Goal: Task Accomplishment & Management: Manage account settings

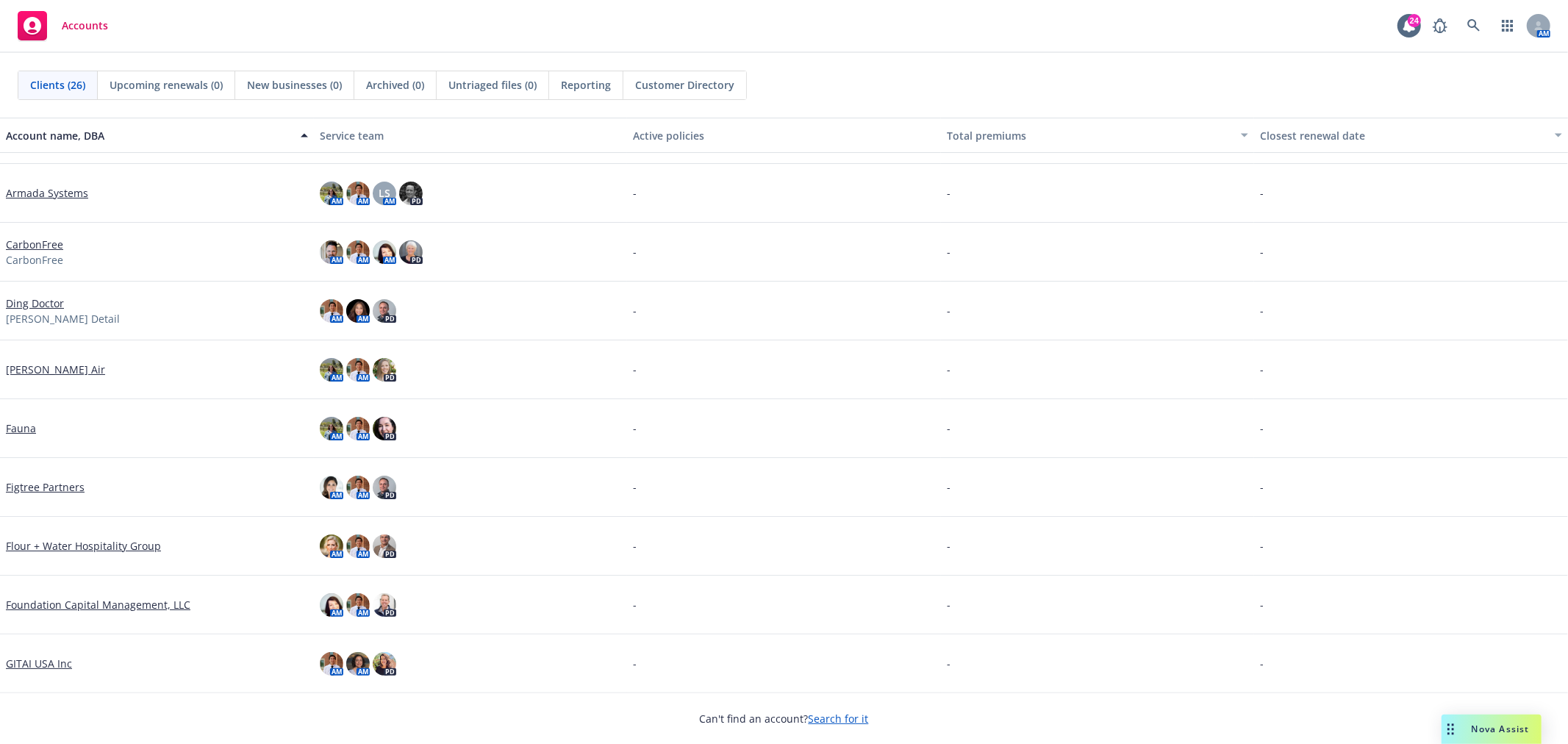
scroll to position [172, 0]
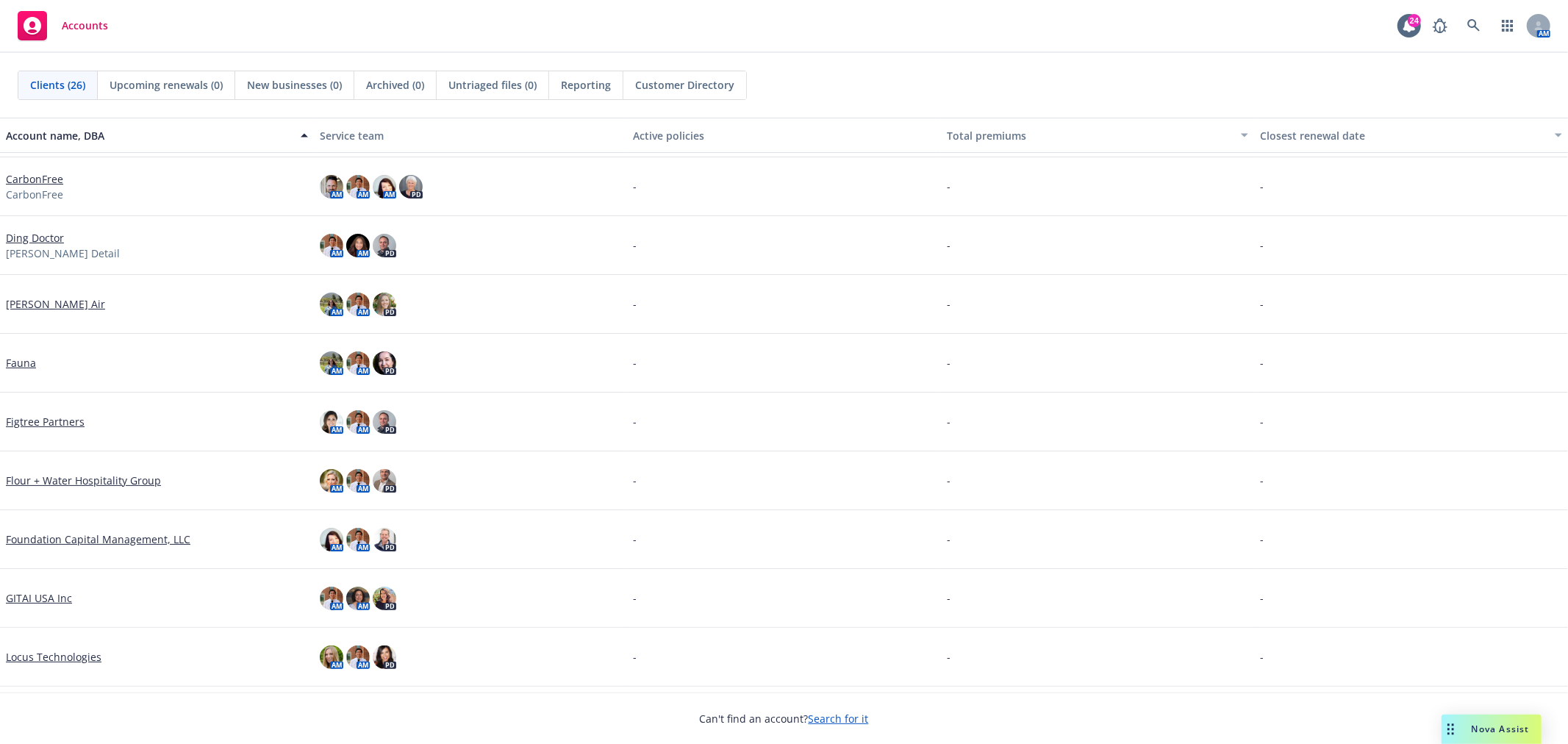
click at [105, 473] on link "Flour + Water Hospitality Group" at bounding box center [84, 480] width 155 height 15
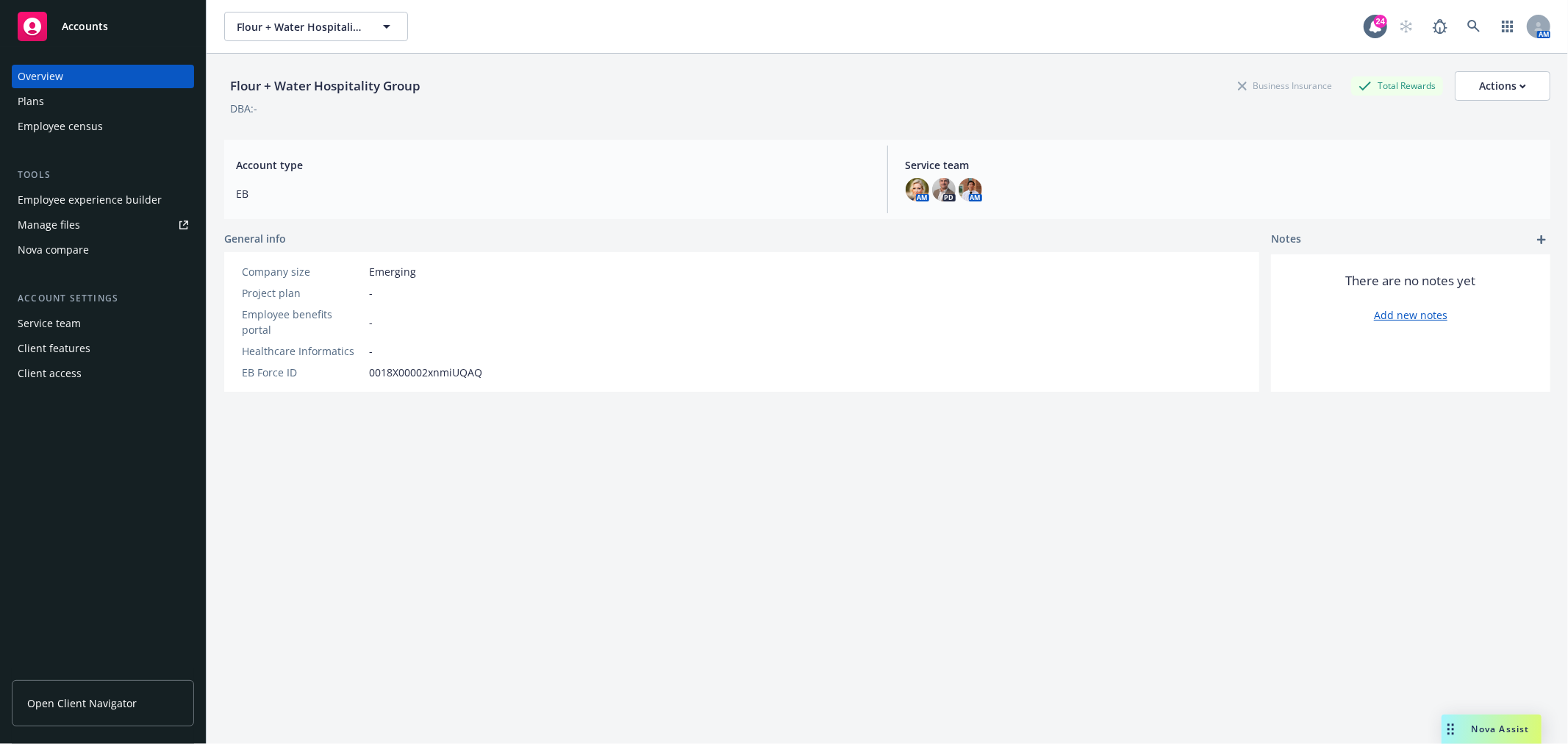
click at [71, 195] on div "Employee experience builder" at bounding box center [90, 200] width 144 height 24
click at [112, 693] on link "Open Client Navigator" at bounding box center [103, 703] width 182 height 46
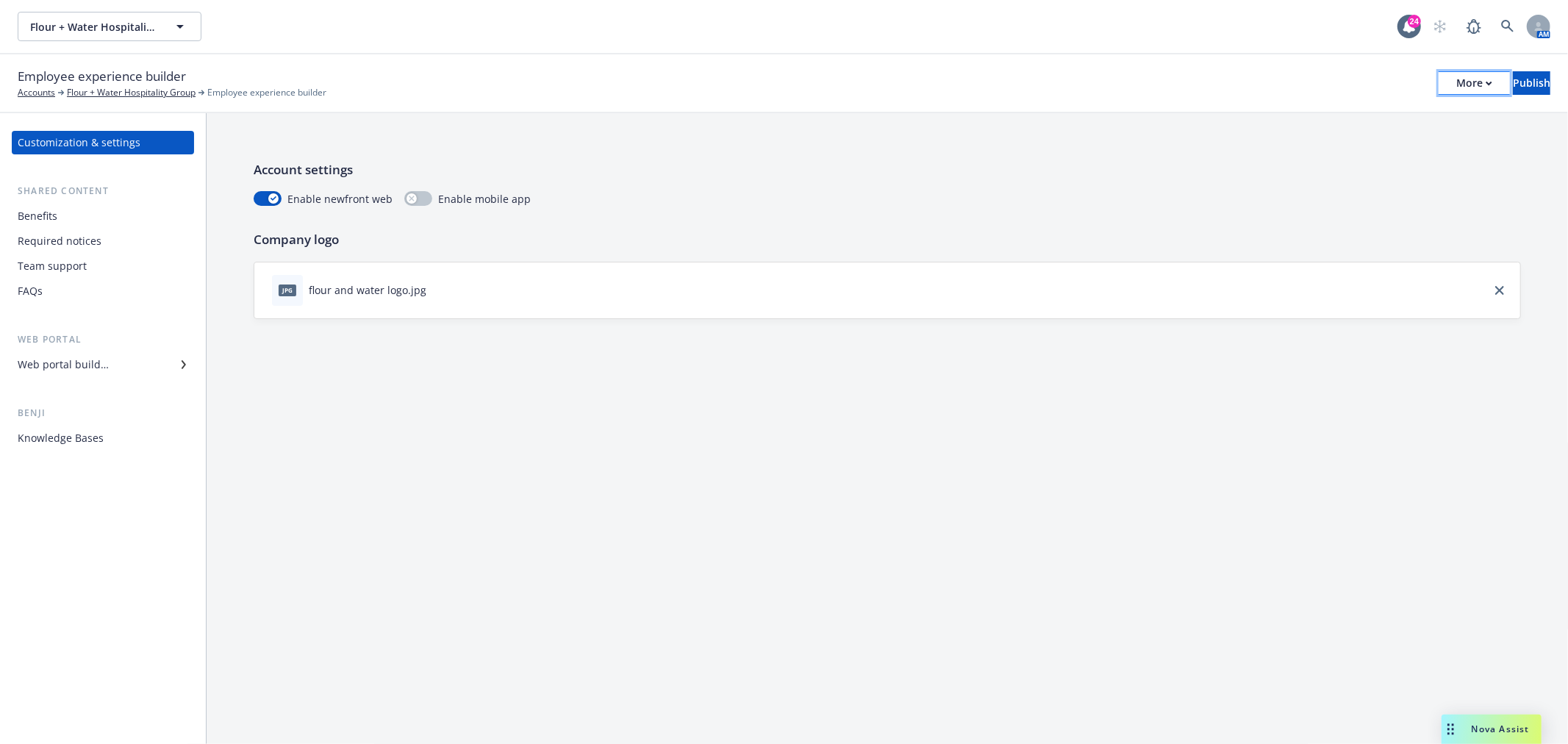
click at [1456, 72] on div "More" at bounding box center [1474, 83] width 36 height 22
click at [1309, 105] on link "Copy preview link" at bounding box center [1353, 116] width 218 height 30
click at [74, 365] on div "Web portal builder" at bounding box center [63, 365] width 91 height 24
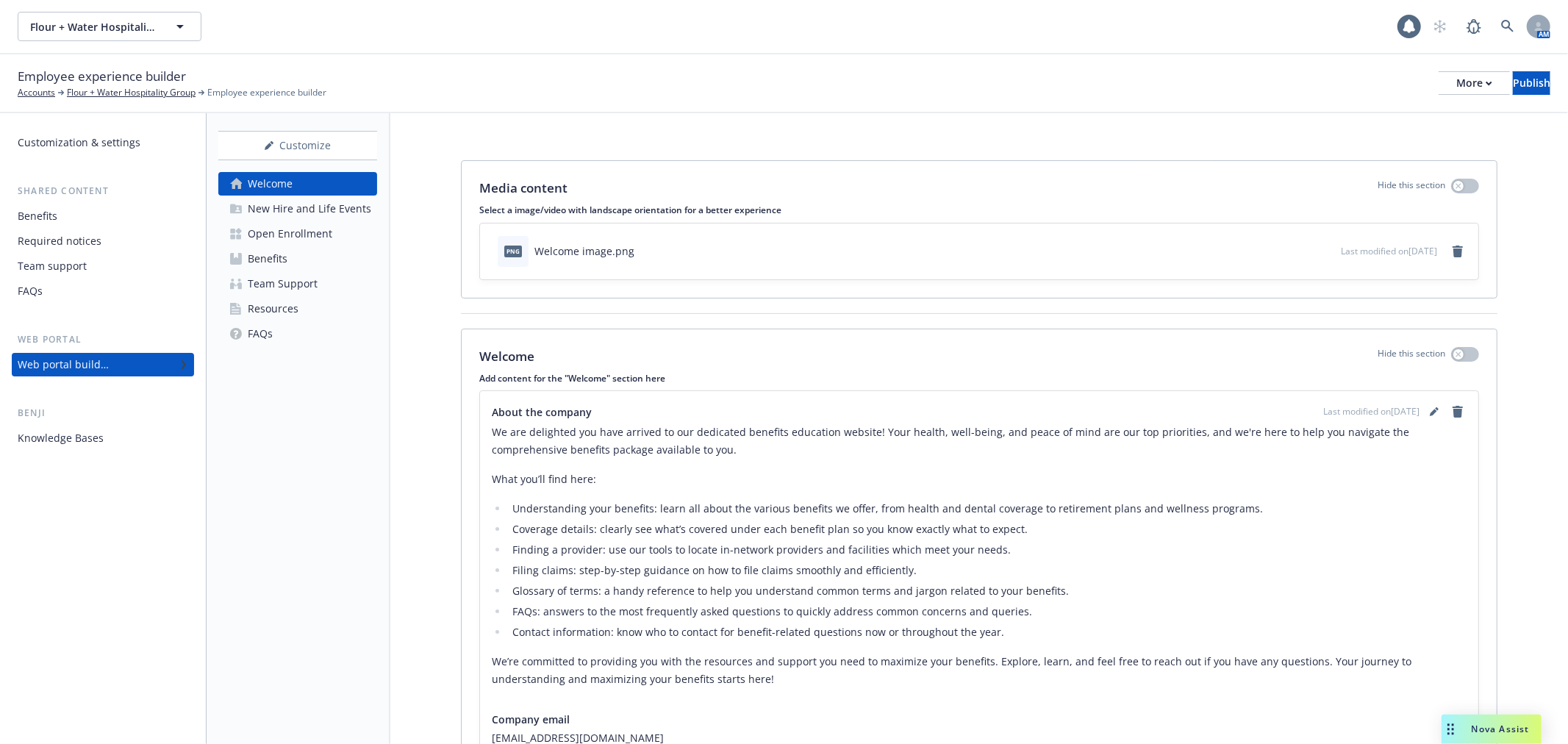
click at [290, 231] on div "Open Enrollment" at bounding box center [290, 234] width 84 height 24
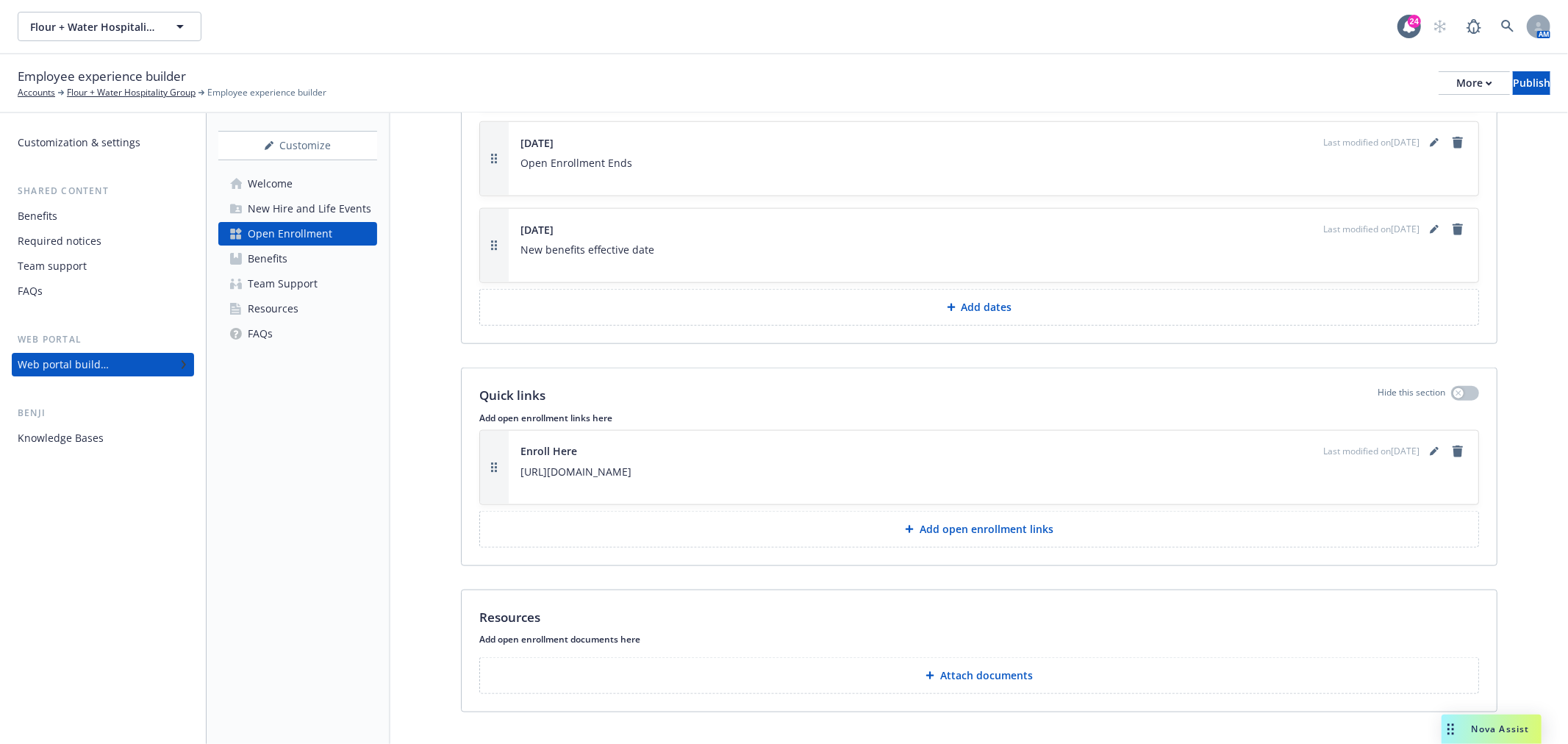
scroll to position [1388, 0]
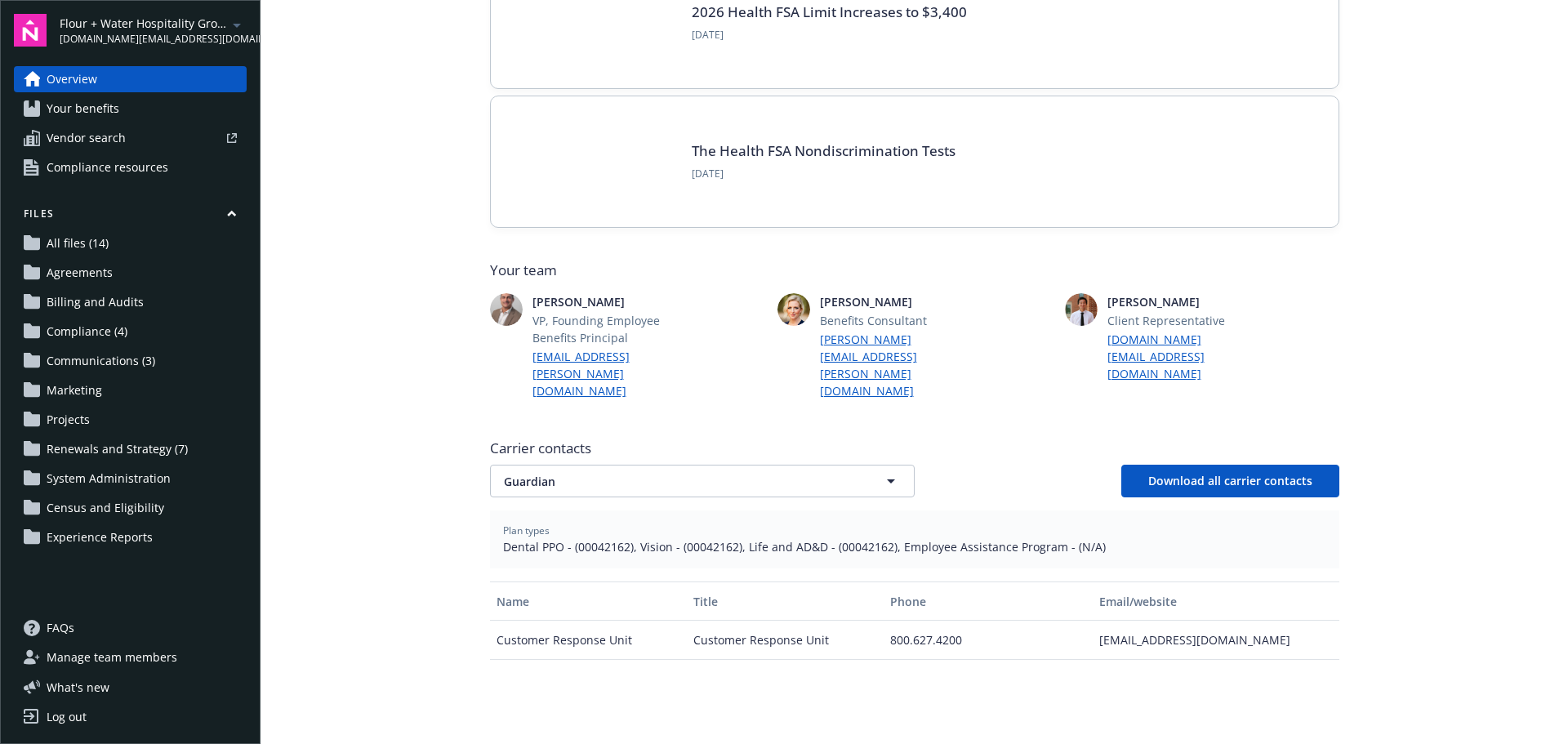
scroll to position [245, 0]
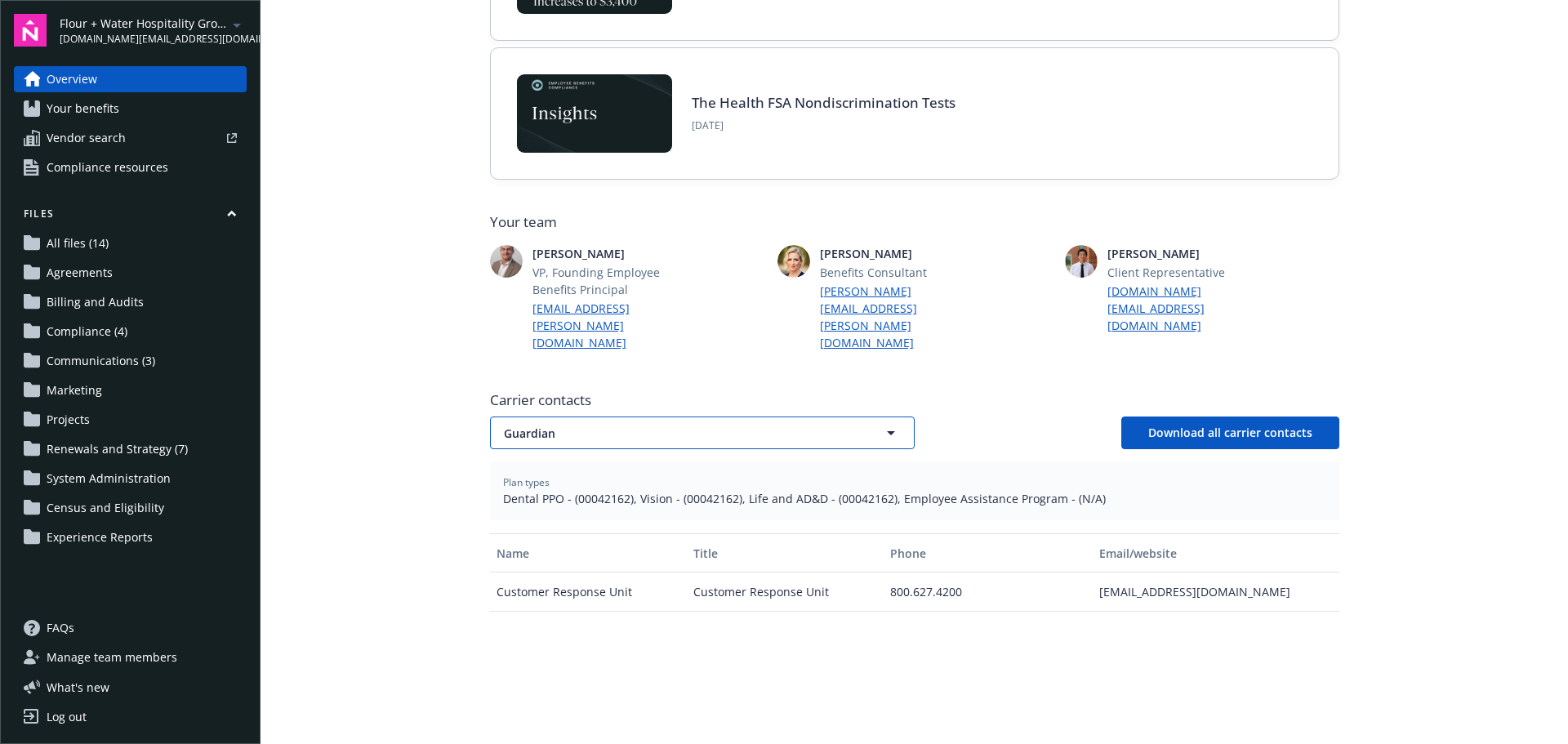
click at [857, 417] on button "Guardian" at bounding box center [702, 433] width 424 height 33
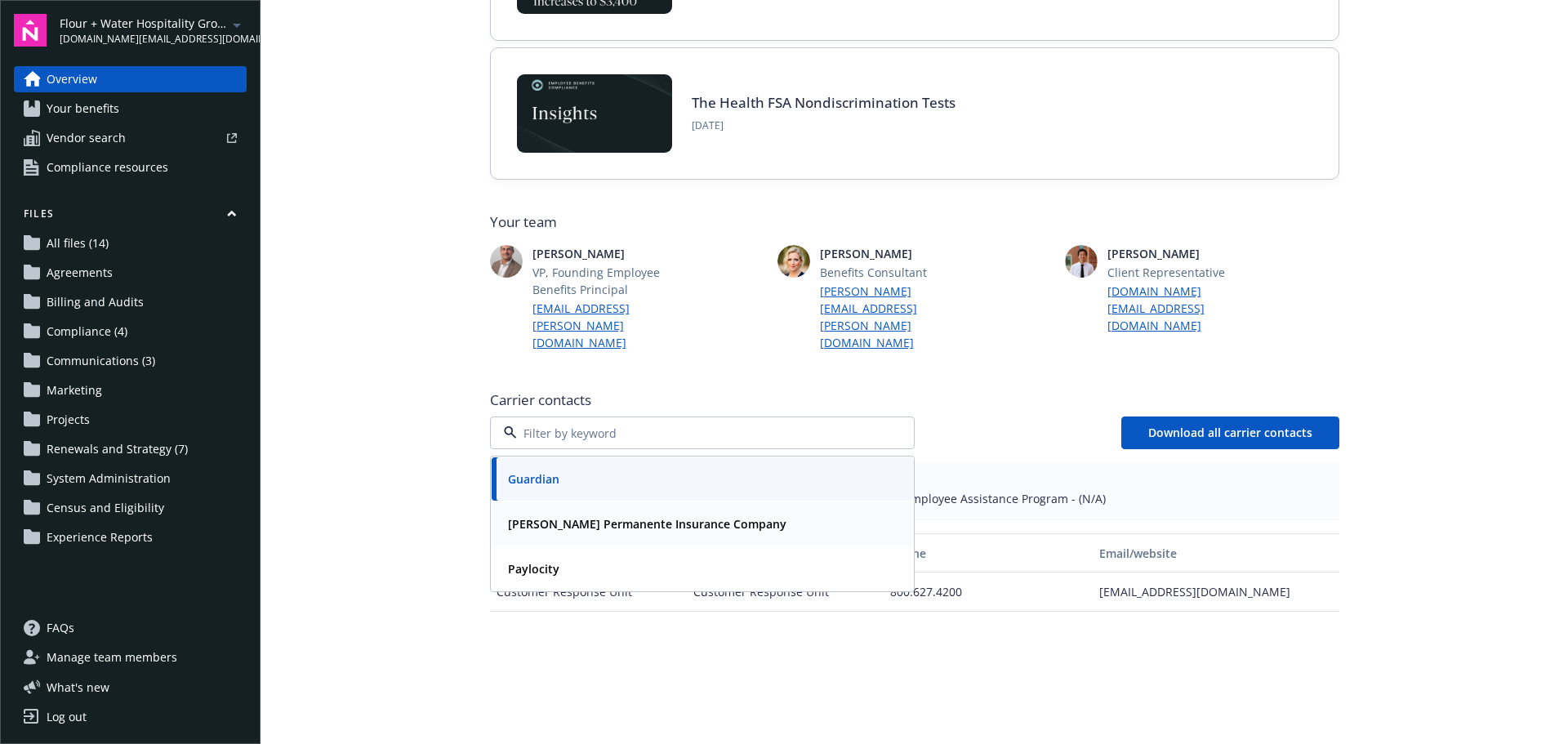
click at [745, 512] on div "[PERSON_NAME] Permanente Insurance Company" at bounding box center [702, 524] width 402 height 23
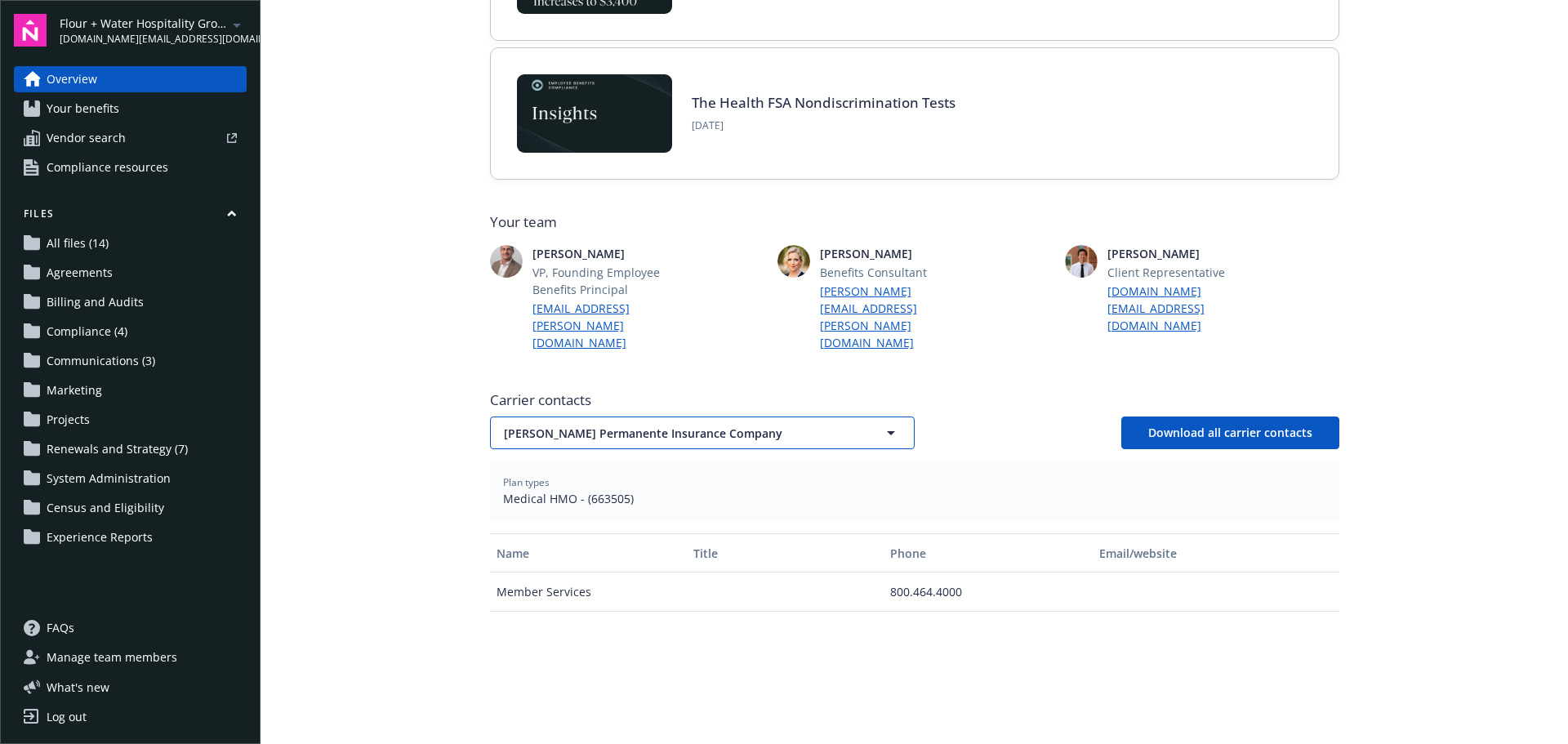
click at [864, 421] on button "[PERSON_NAME] Permanente Insurance Company" at bounding box center [702, 433] width 424 height 33
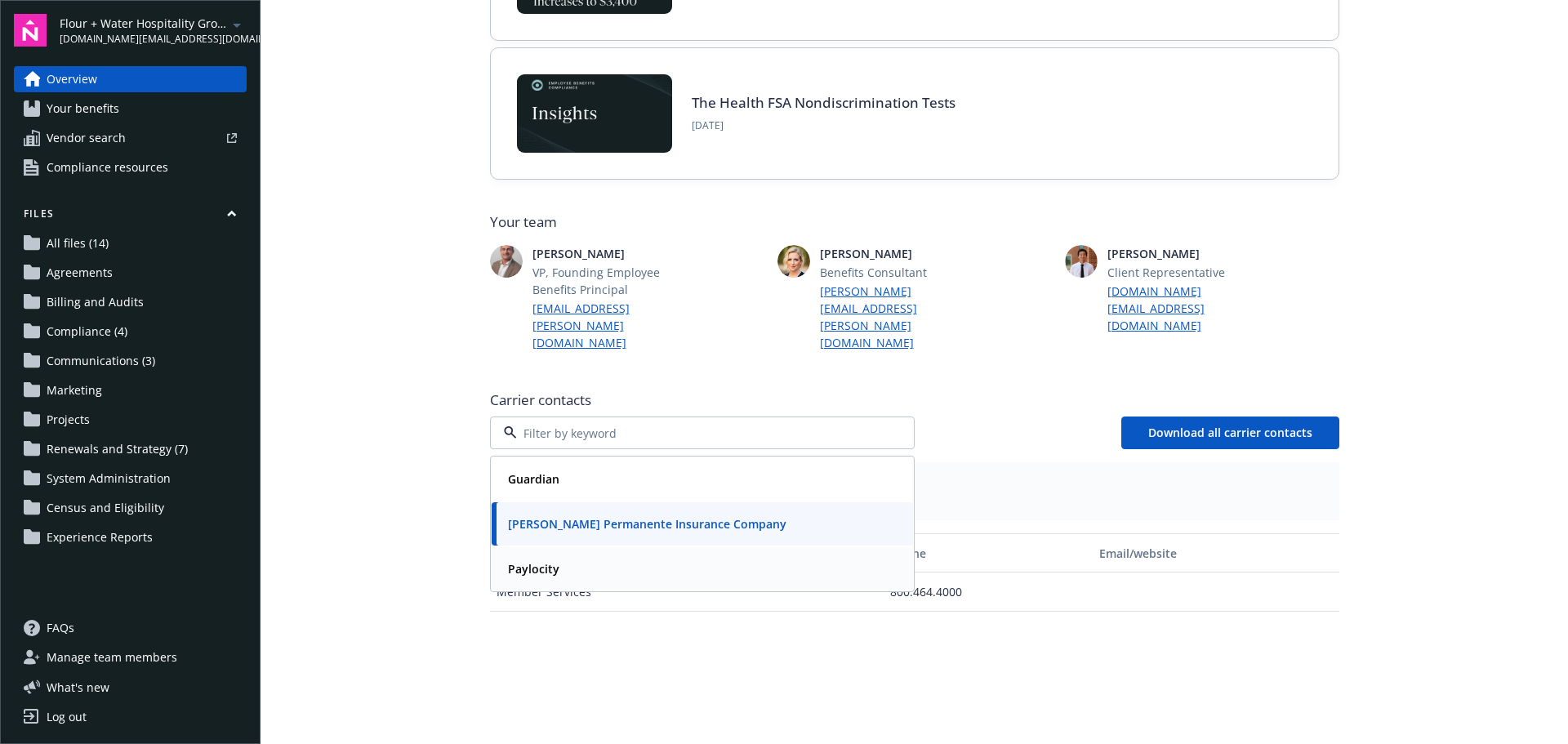
click at [837, 556] on div "Paylocity" at bounding box center [702, 568] width 402 height 23
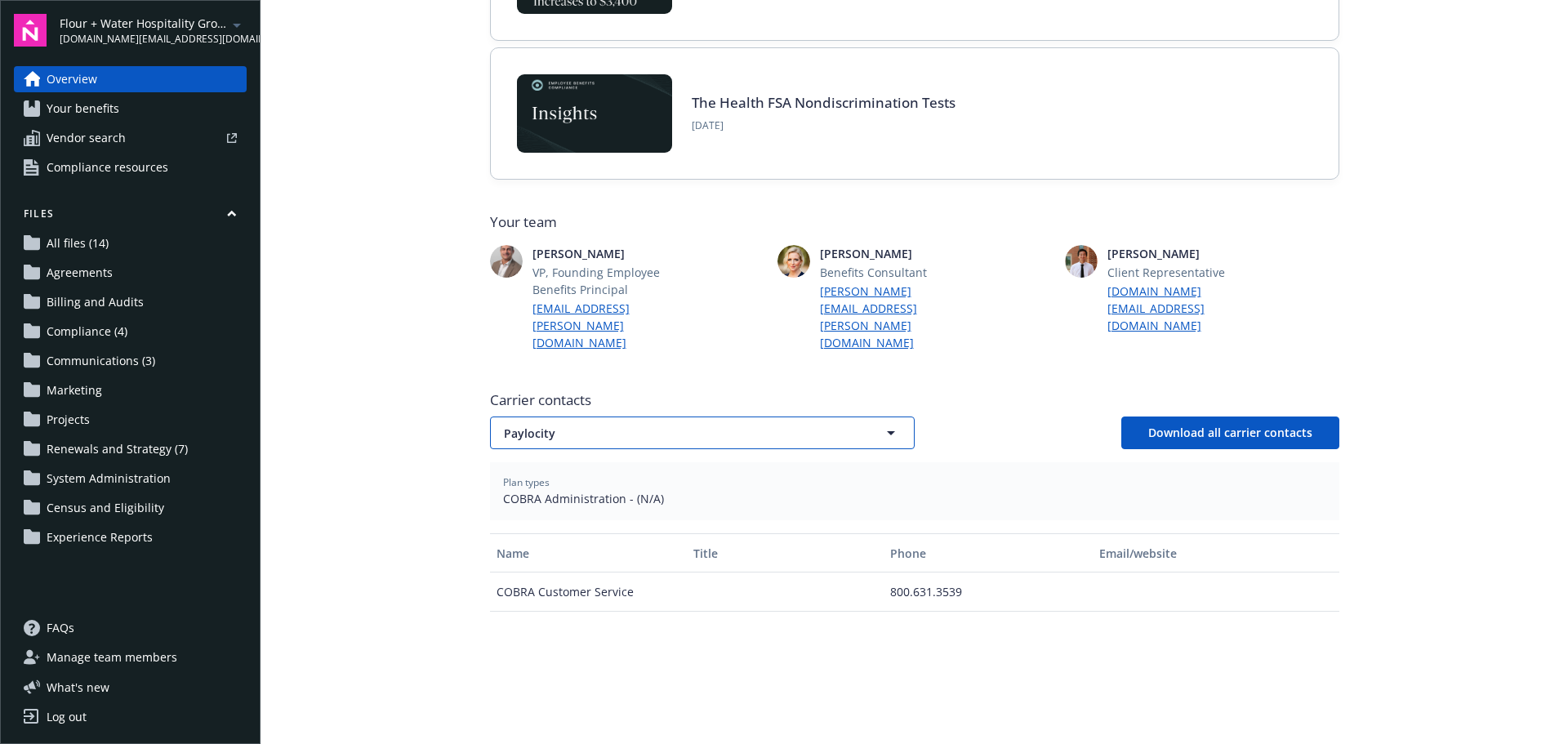
click at [848, 420] on button "Paylocity" at bounding box center [702, 433] width 424 height 33
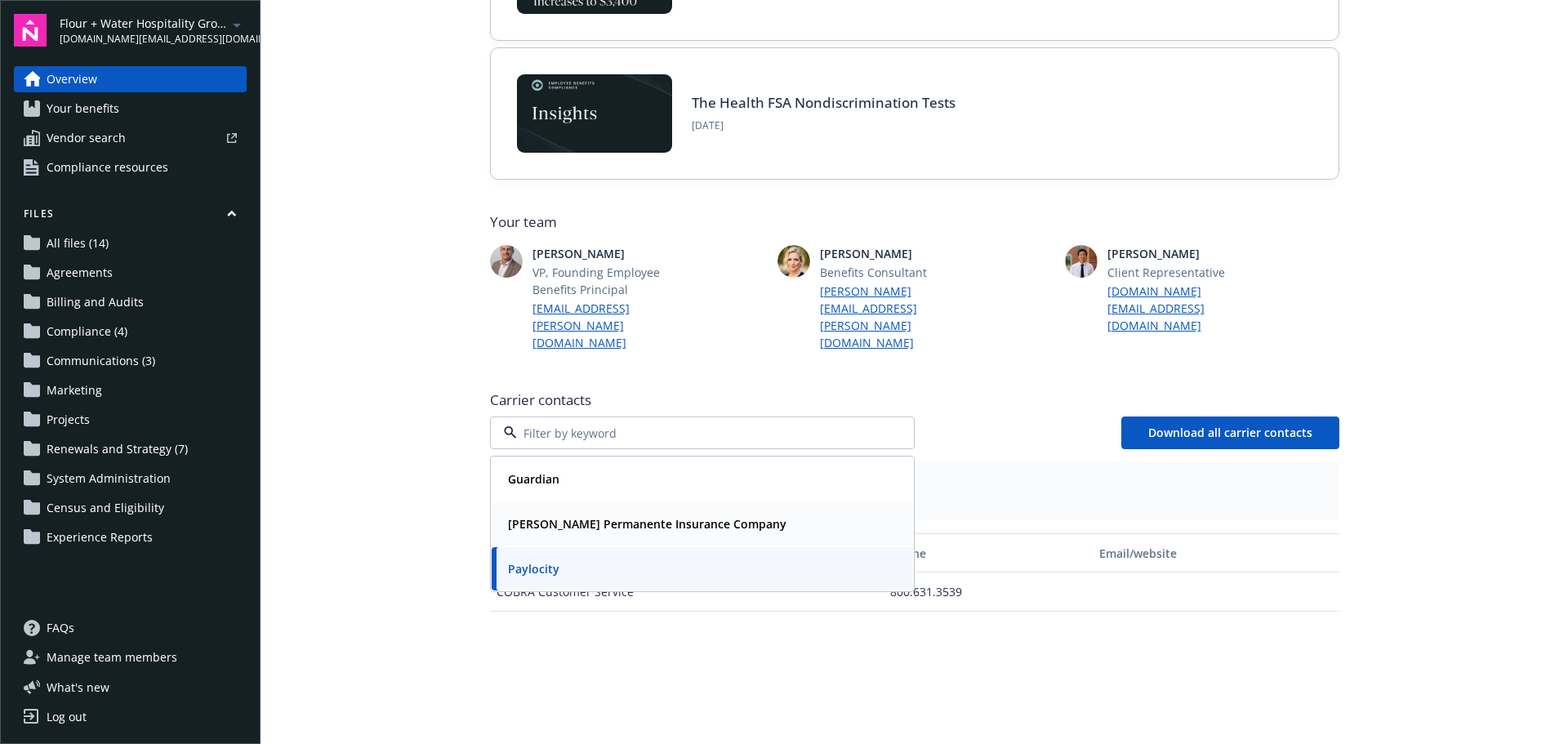
click at [793, 516] on div "[PERSON_NAME] Permanente Insurance Company" at bounding box center [702, 524] width 402 height 23
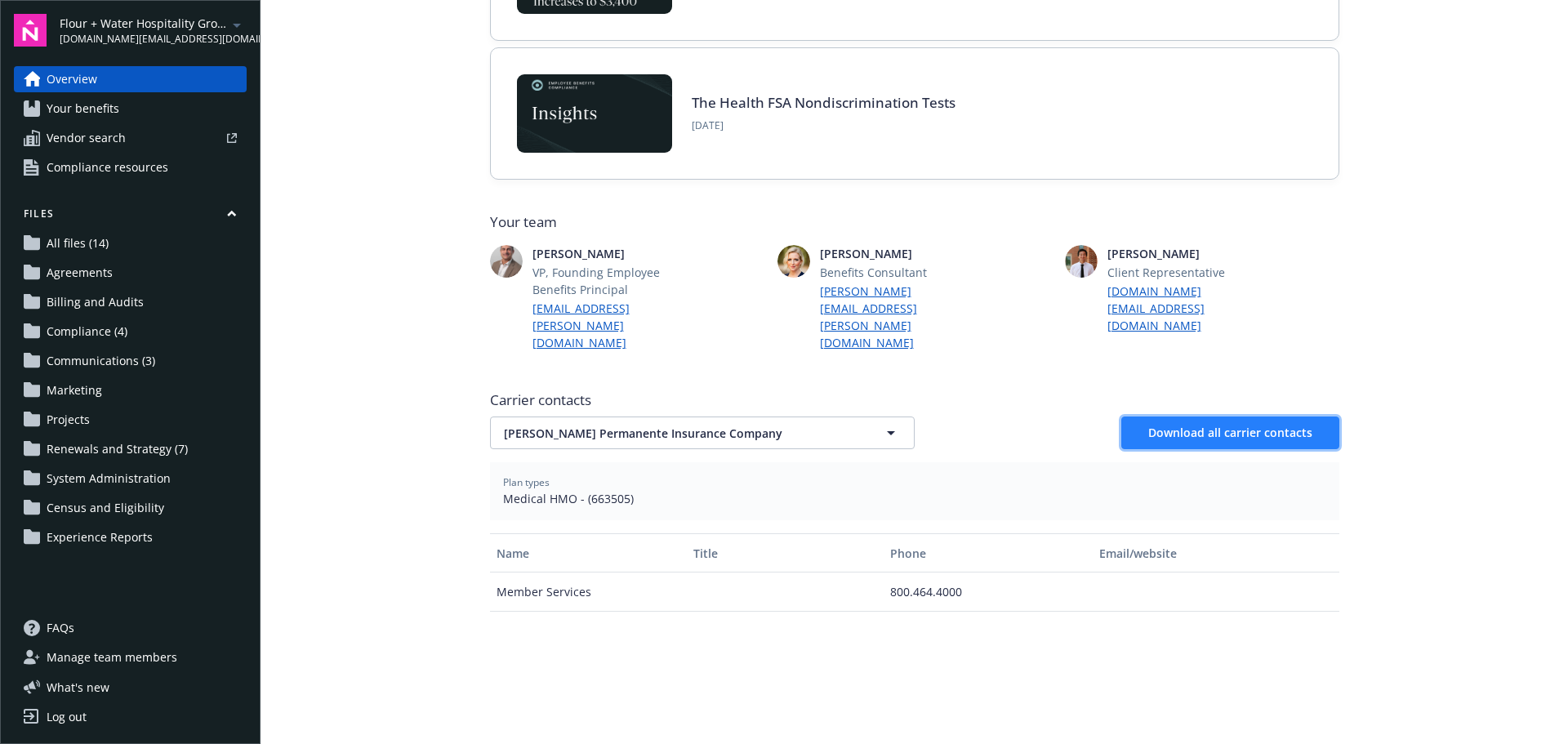
click at [1230, 425] on button "Download all carrier contacts" at bounding box center [1230, 433] width 218 height 33
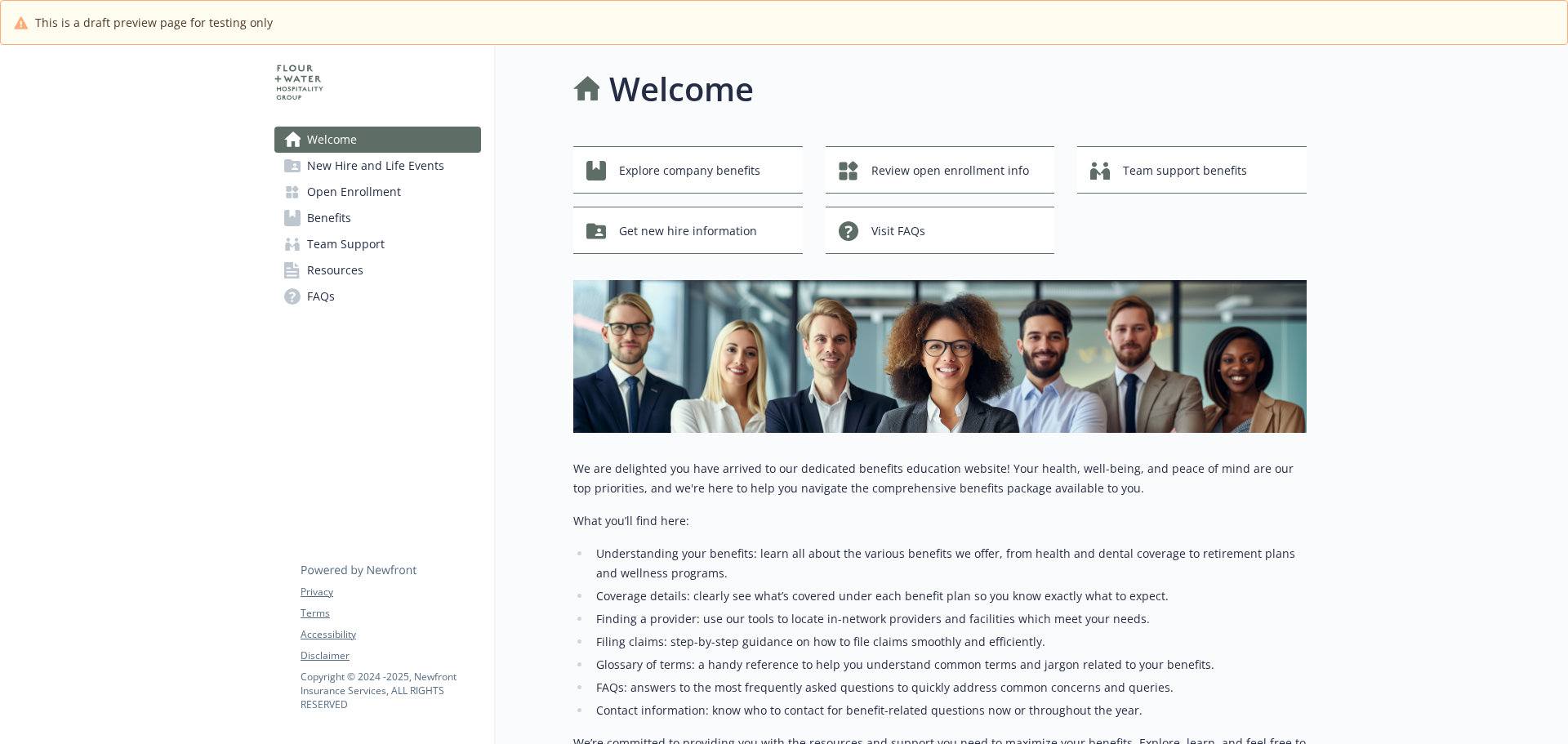
click at [357, 167] on span "New Hire and Life Events" at bounding box center [375, 166] width 137 height 26
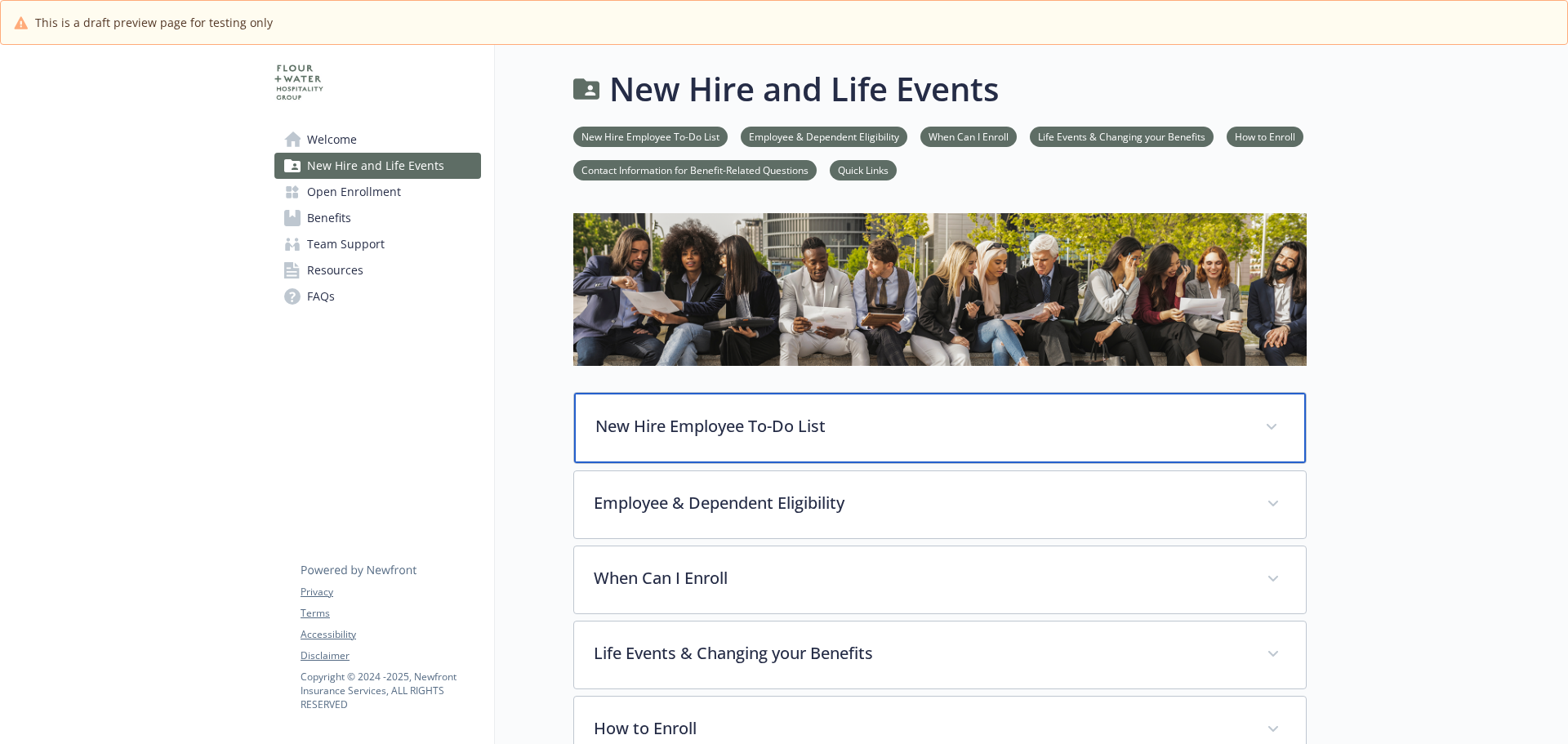
click at [775, 438] on div "New Hire Employee To-Do List" at bounding box center [940, 428] width 732 height 70
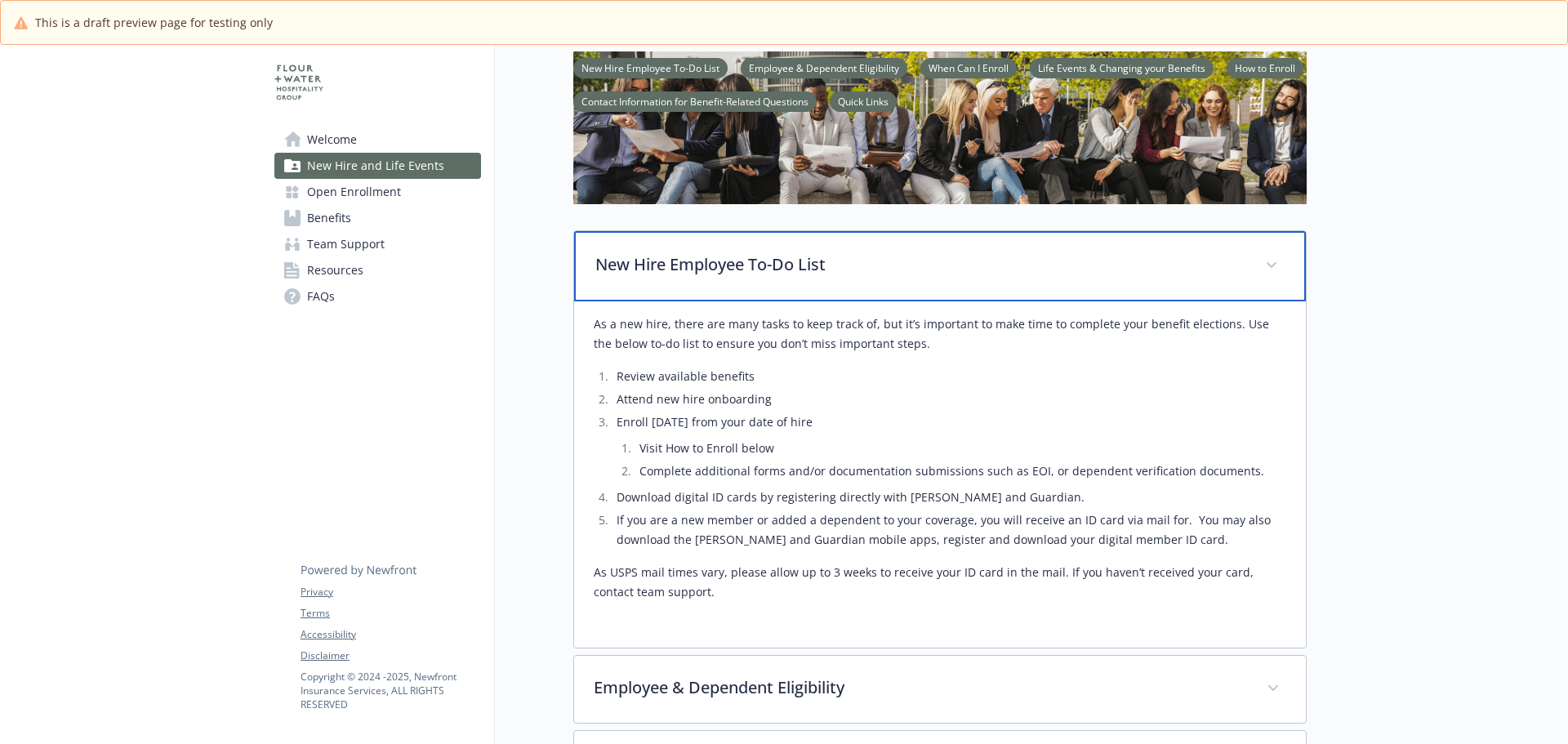
scroll to position [163, 0]
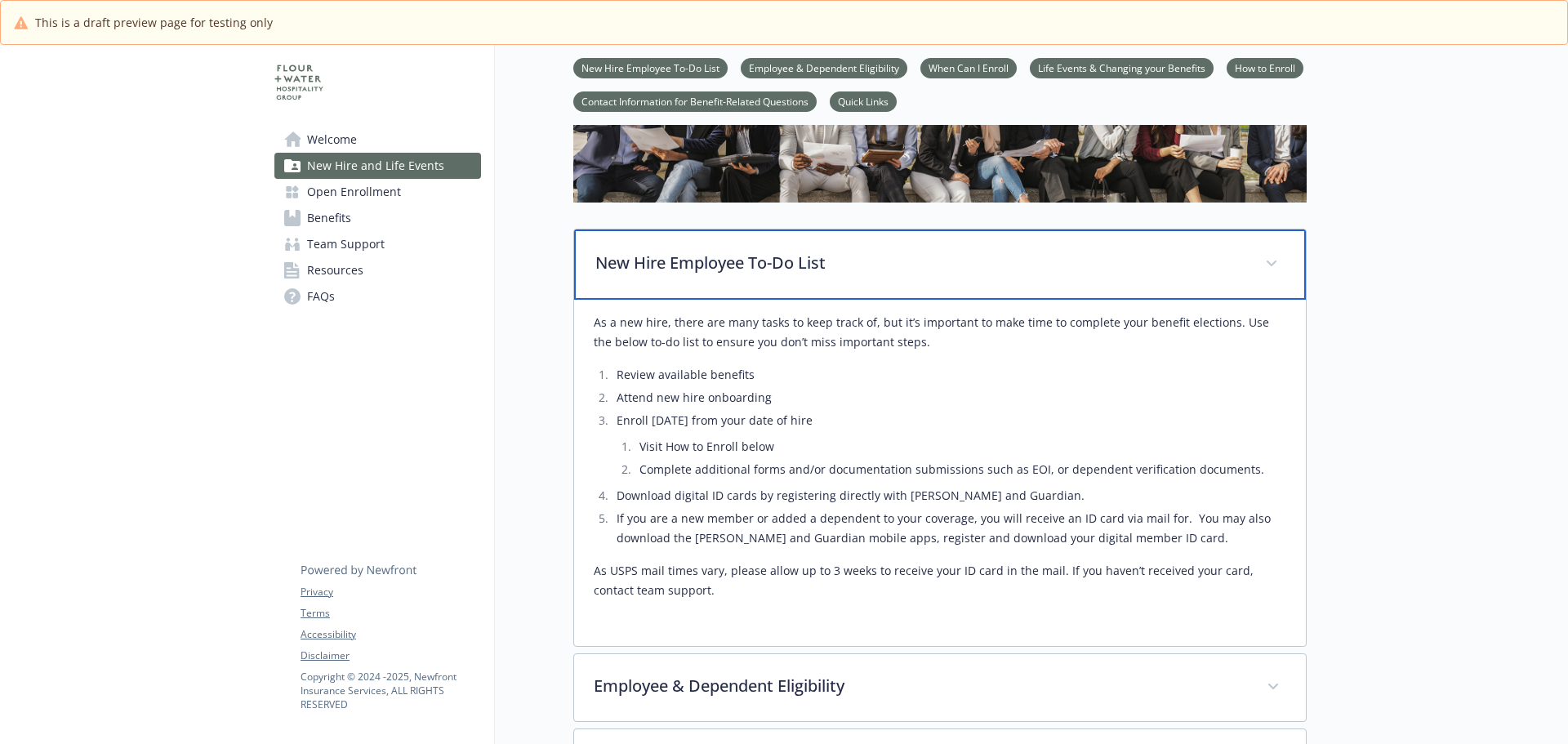
click at [814, 265] on p "New Hire Employee To-Do List" at bounding box center [920, 263] width 650 height 24
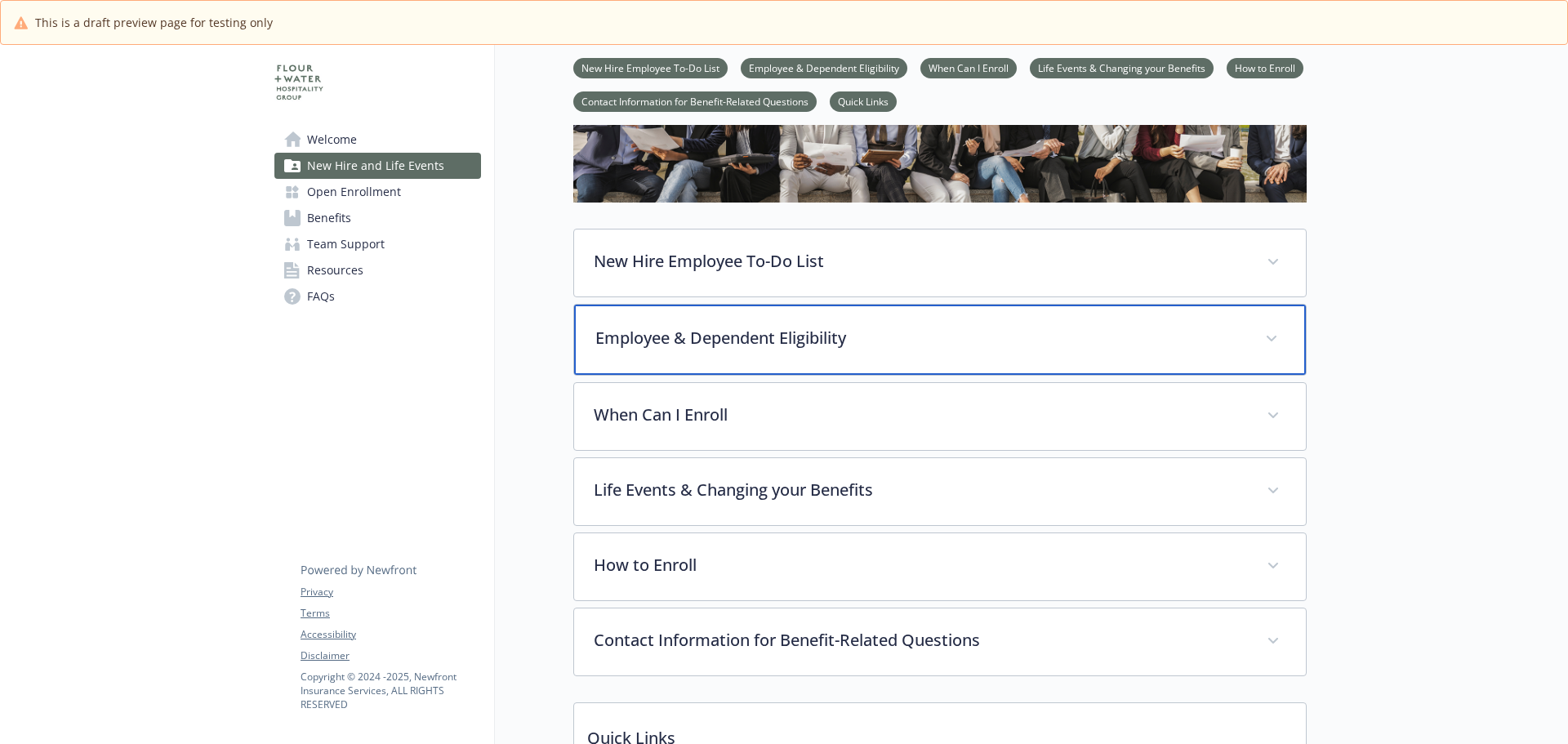
click at [806, 357] on div "Employee & Dependent Eligibility" at bounding box center [940, 340] width 732 height 70
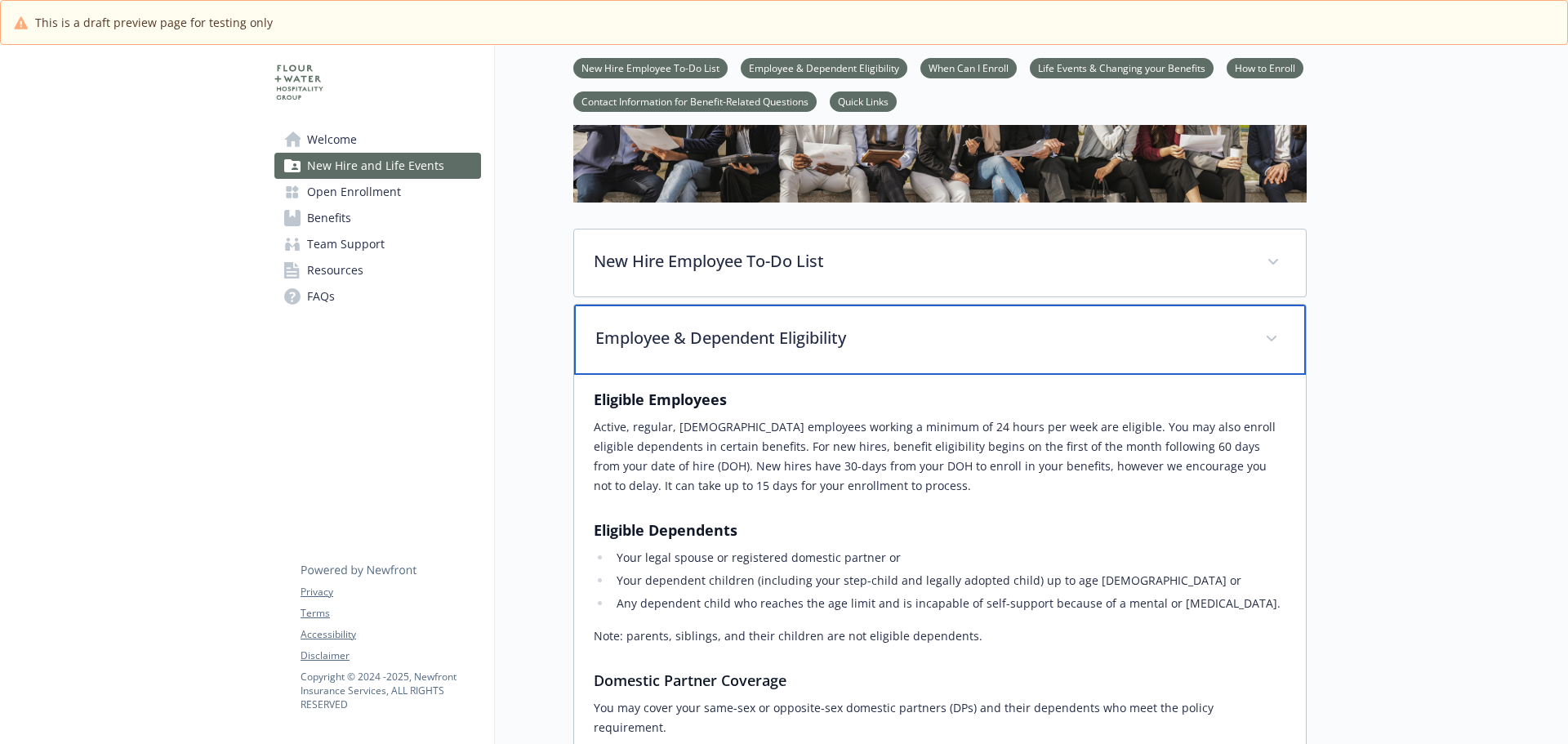
click at [852, 342] on p "Employee & Dependent Eligibility" at bounding box center [920, 338] width 650 height 24
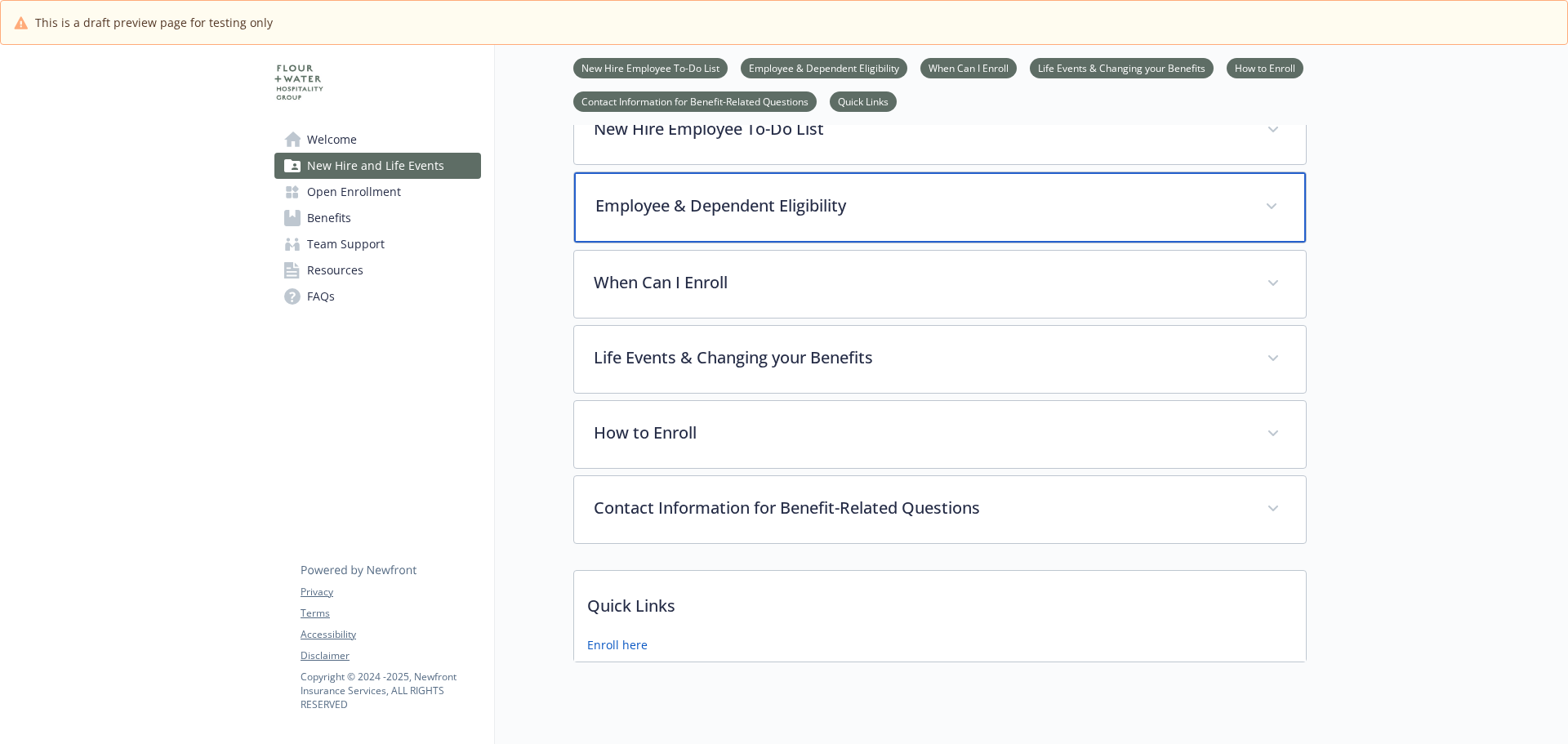
scroll to position [343, 0]
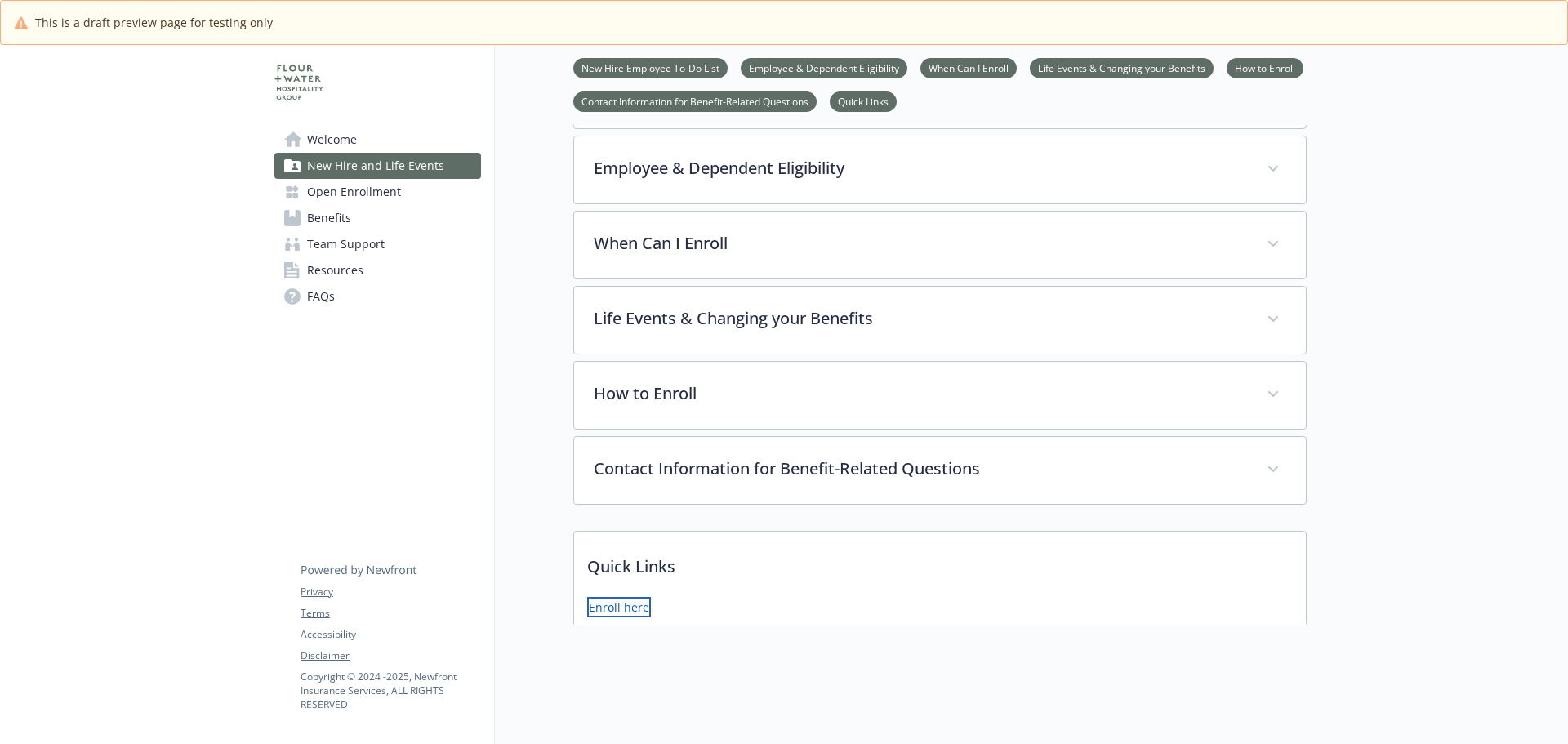
click at [617, 597] on link "Enroll here" at bounding box center [619, 607] width 64 height 21
click at [381, 195] on span "Open Enrollment" at bounding box center [354, 192] width 94 height 26
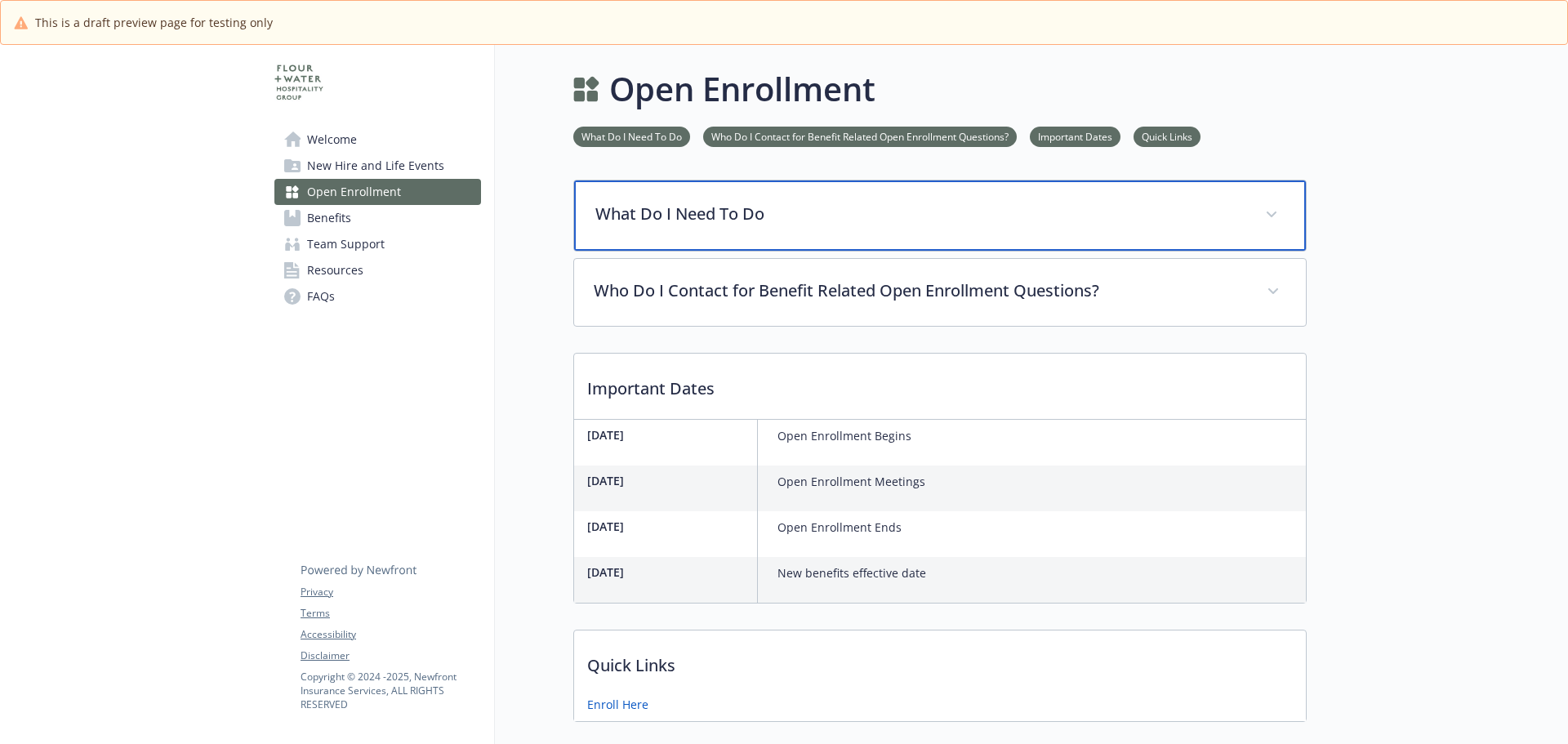
click at [743, 222] on p "What Do I Need To Do" at bounding box center [920, 214] width 650 height 24
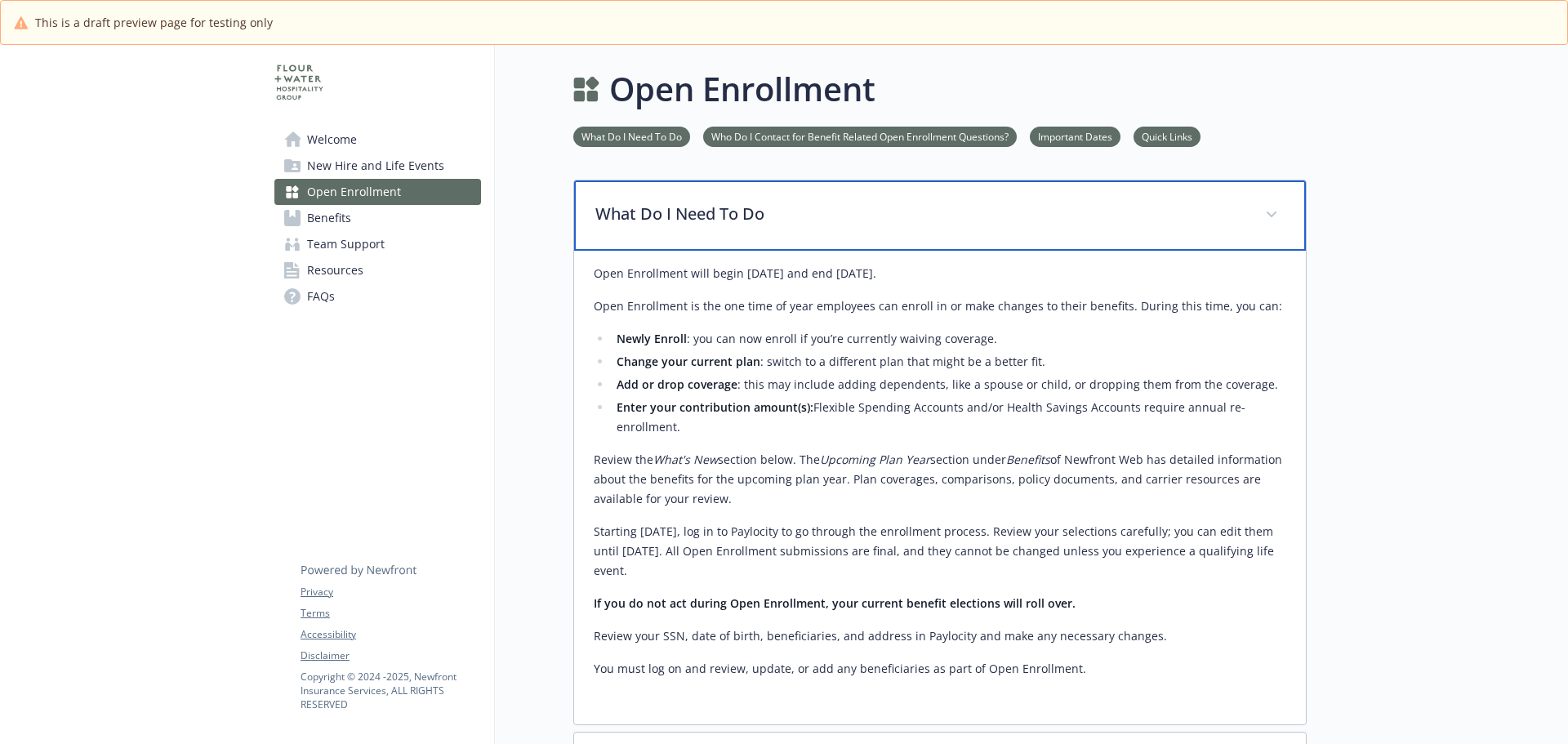
click at [743, 215] on p "What Do I Need To Do" at bounding box center [920, 214] width 650 height 24
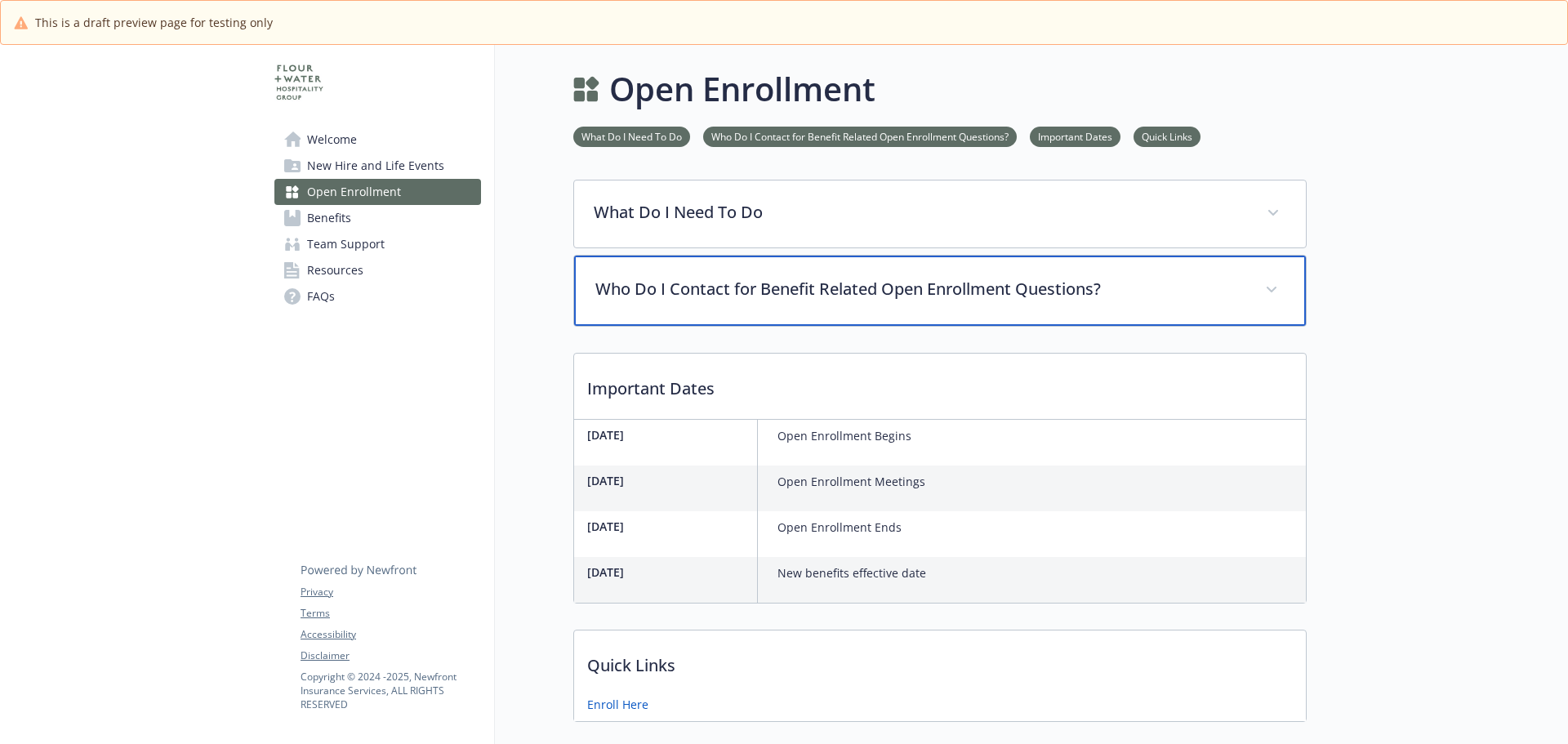
click at [769, 320] on div "Who Do I Contact for Benefit Related Open Enrollment Questions?" at bounding box center [940, 290] width 732 height 70
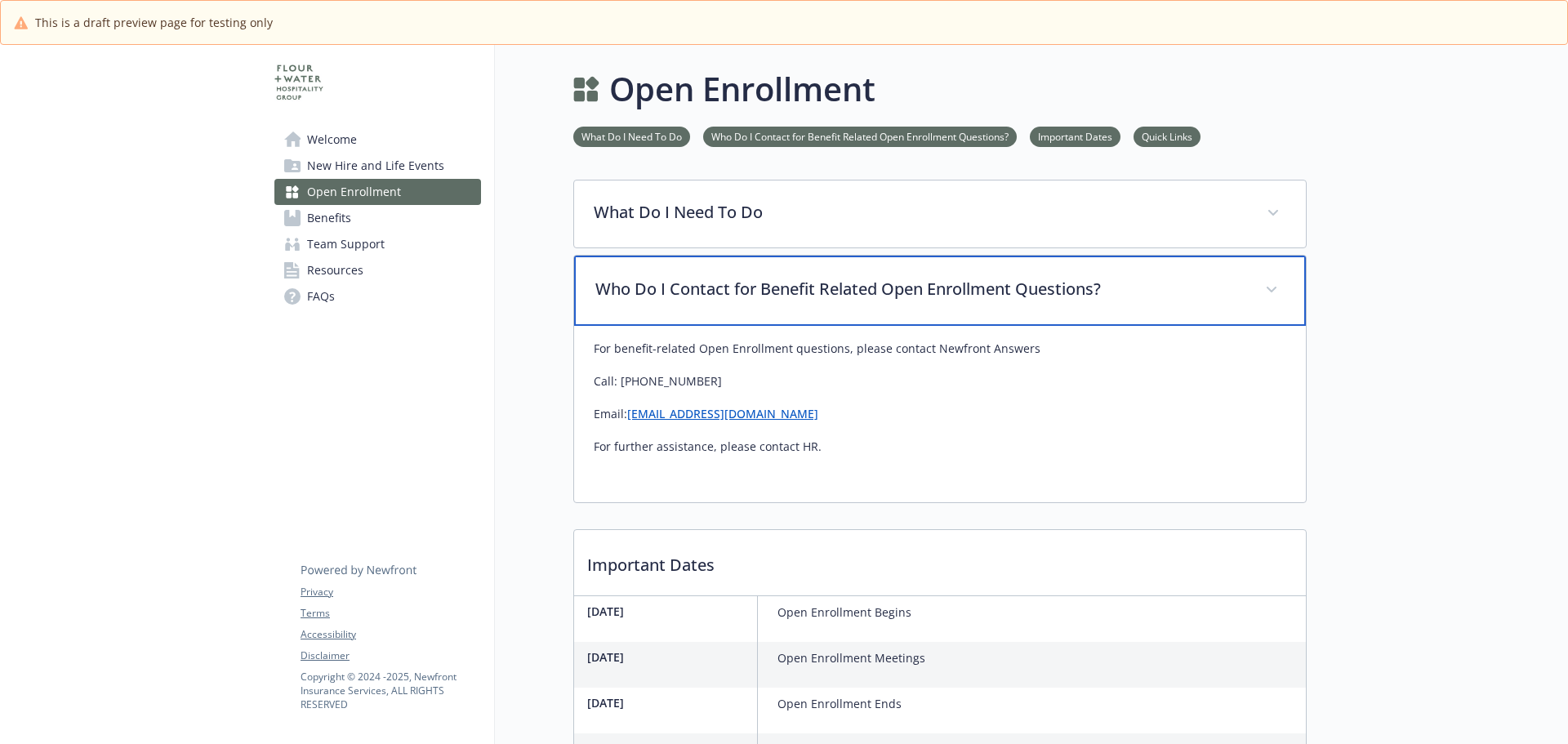
click at [771, 296] on p "Who Do I Contact for Benefit Related Open Enrollment Questions?" at bounding box center [920, 289] width 650 height 24
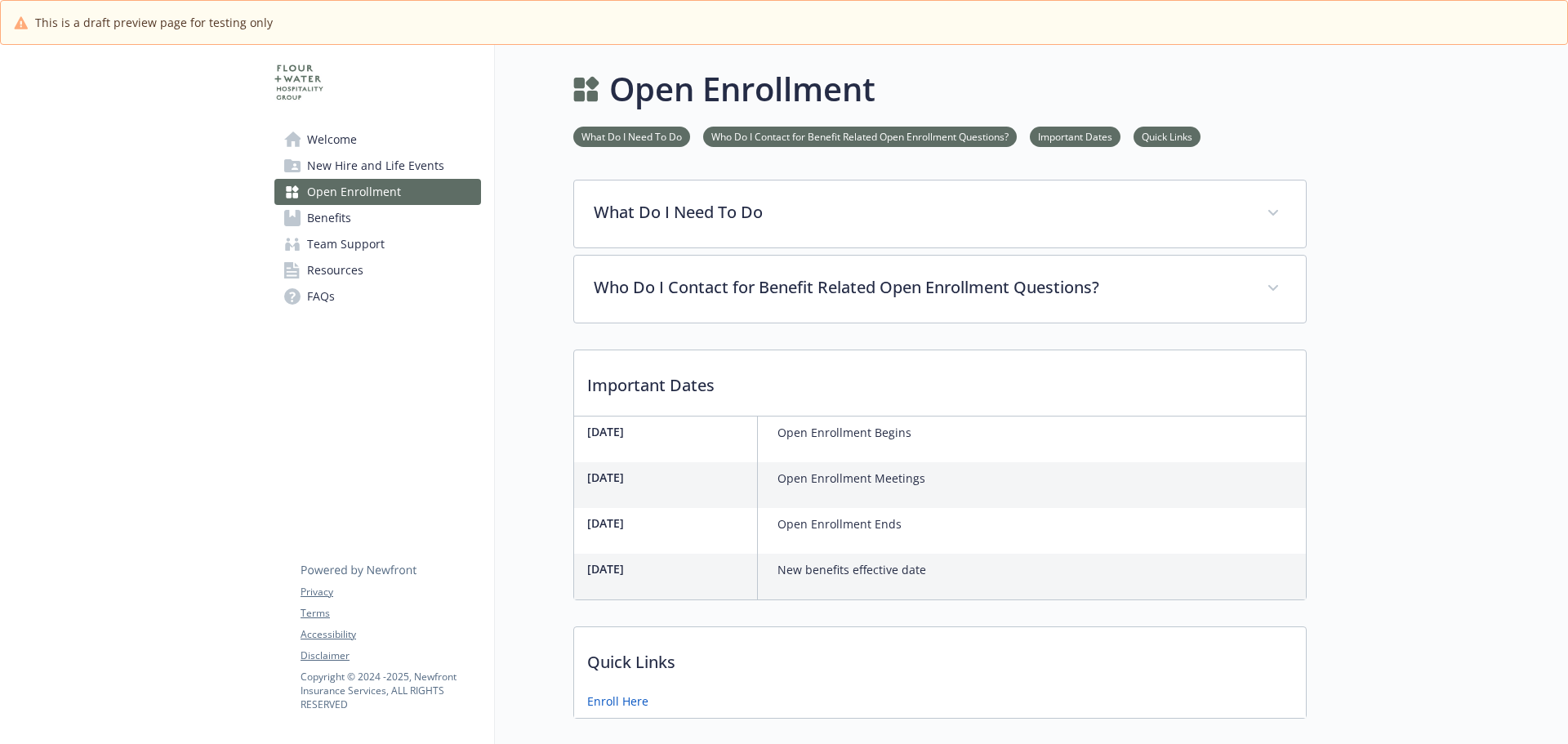
click at [382, 220] on link "Benefits" at bounding box center [377, 218] width 206 height 26
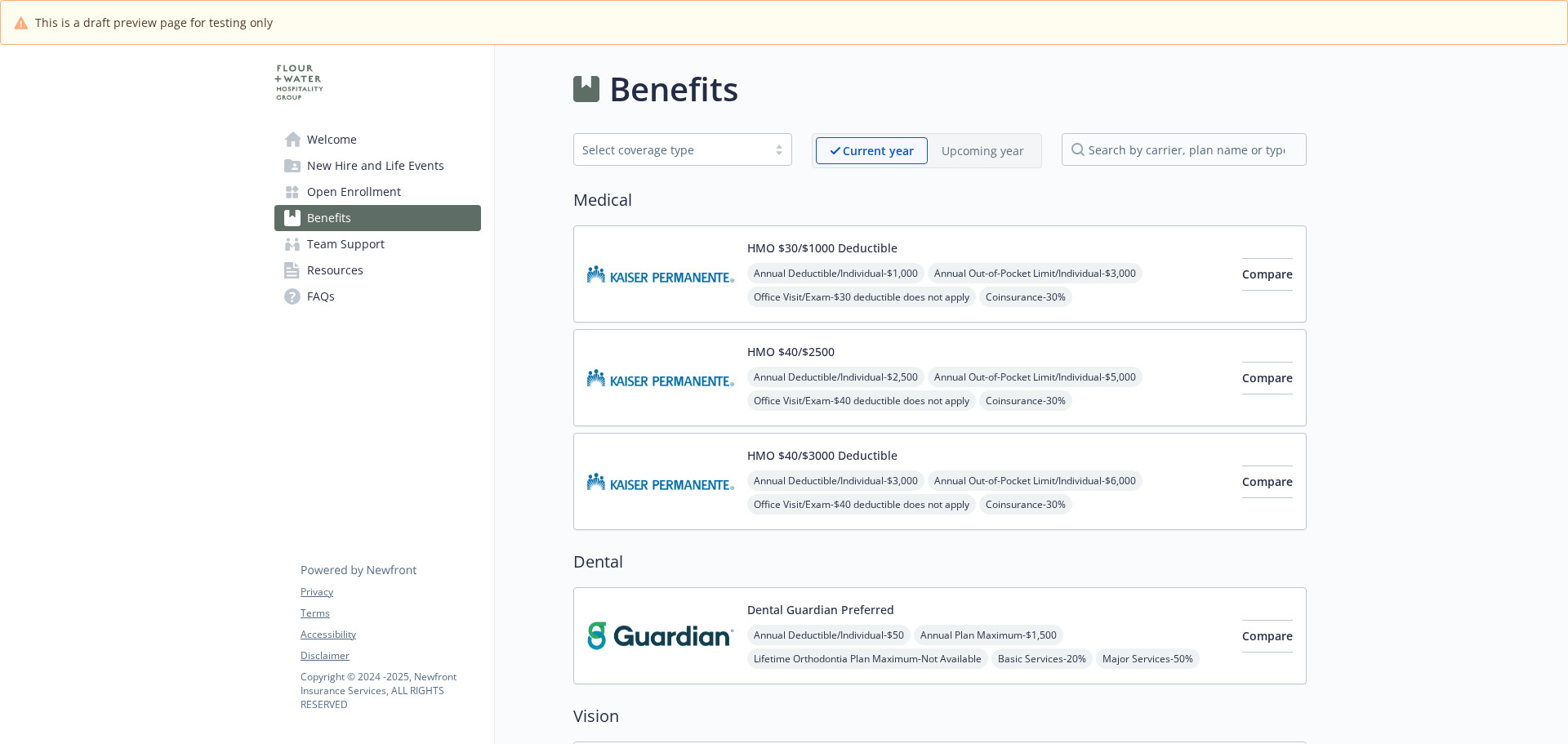
click at [974, 145] on p "Upcoming year" at bounding box center [982, 150] width 83 height 17
click at [313, 236] on span "Team Support" at bounding box center [345, 244] width 78 height 26
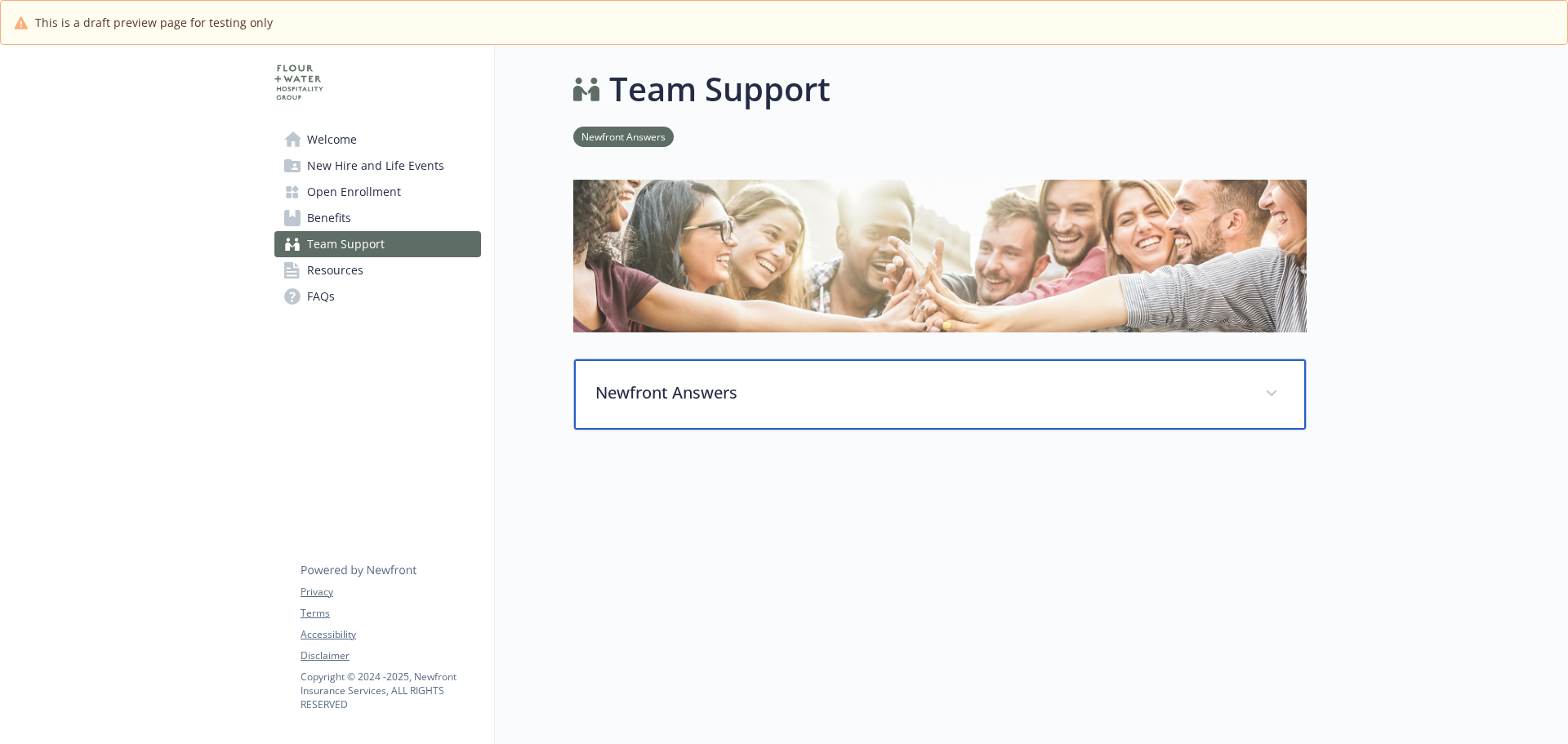
click at [797, 403] on p "Newfront Answers" at bounding box center [920, 392] width 650 height 24
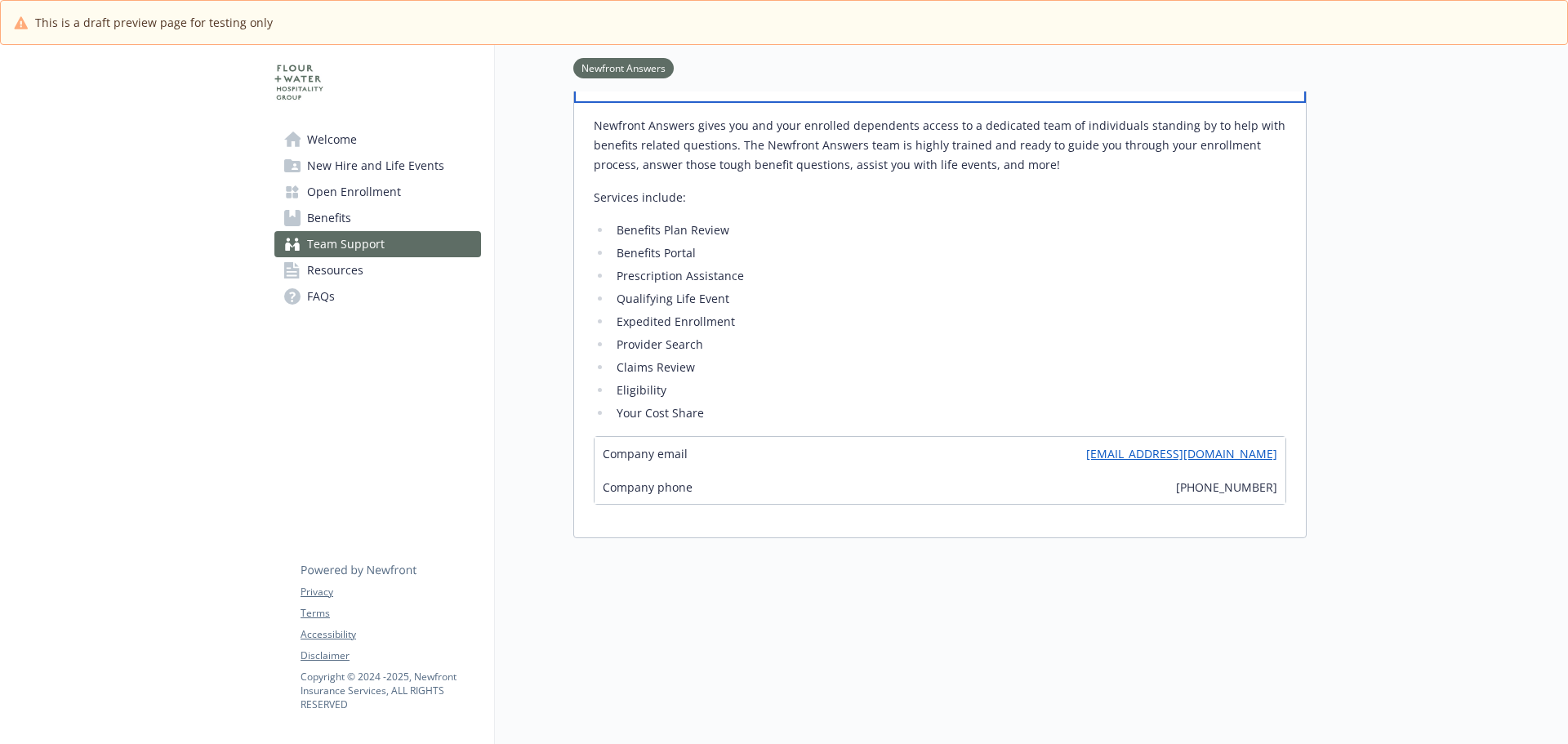
scroll to position [245, 0]
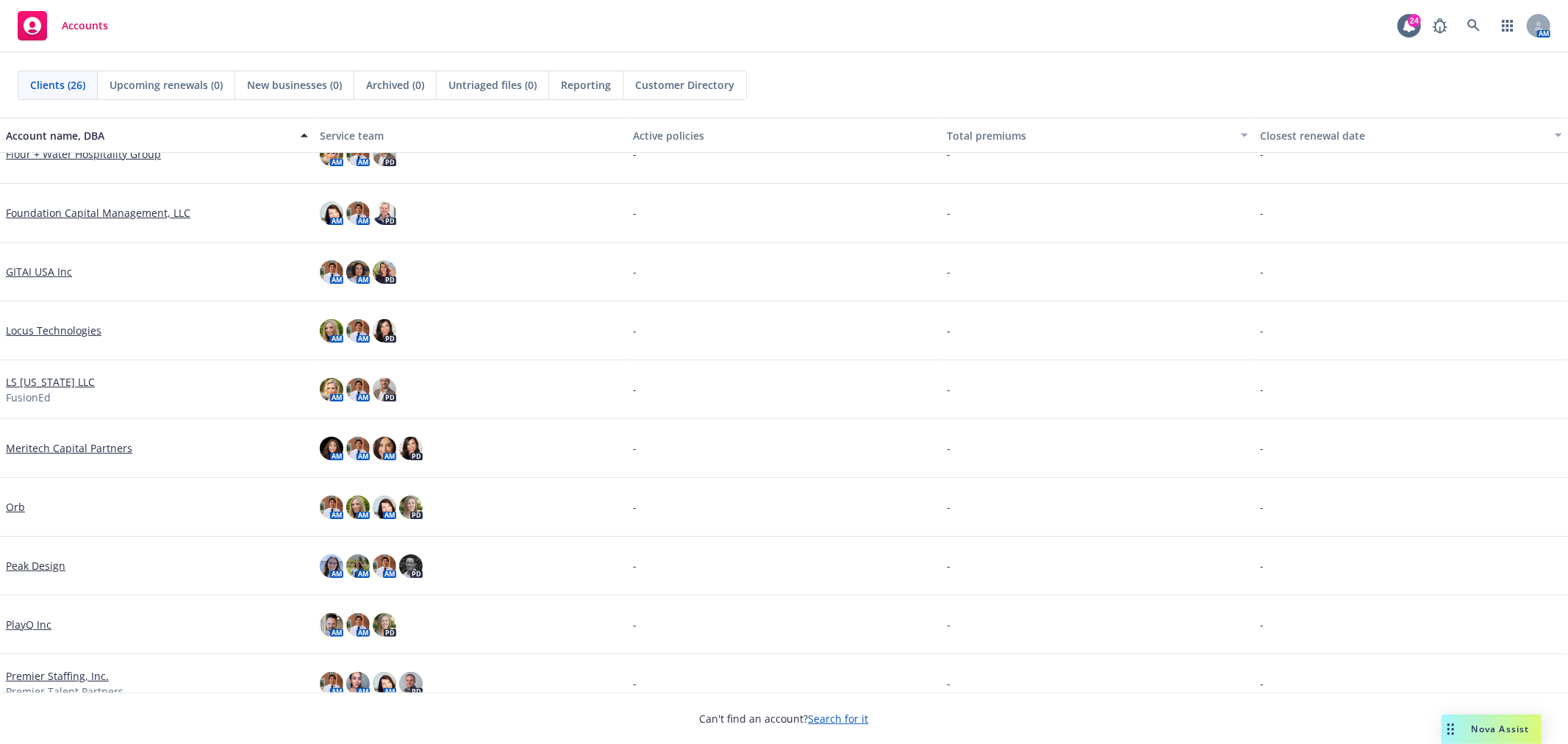
scroll to position [335, 0]
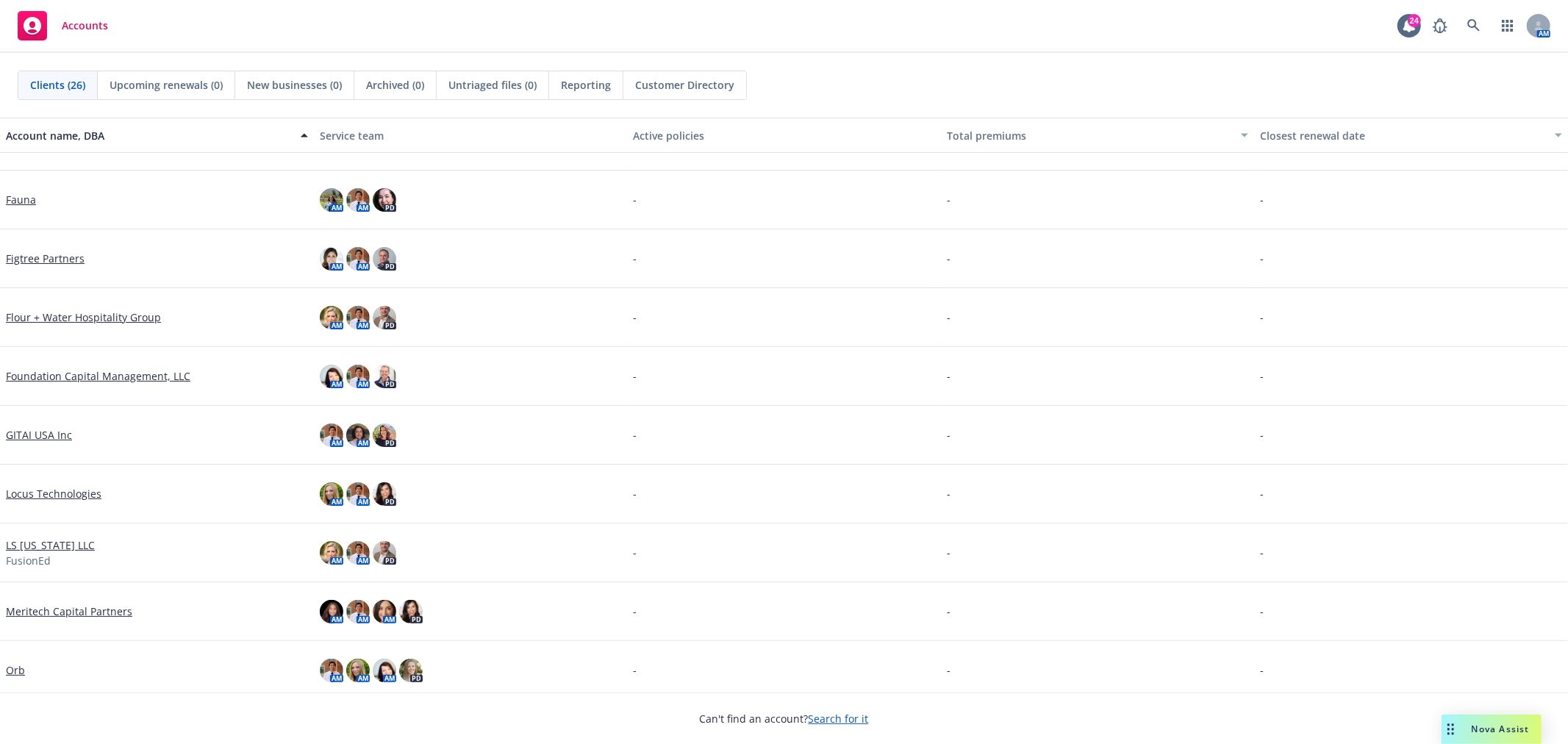
click at [99, 318] on link "Flour + Water Hospitality Group" at bounding box center [84, 317] width 155 height 15
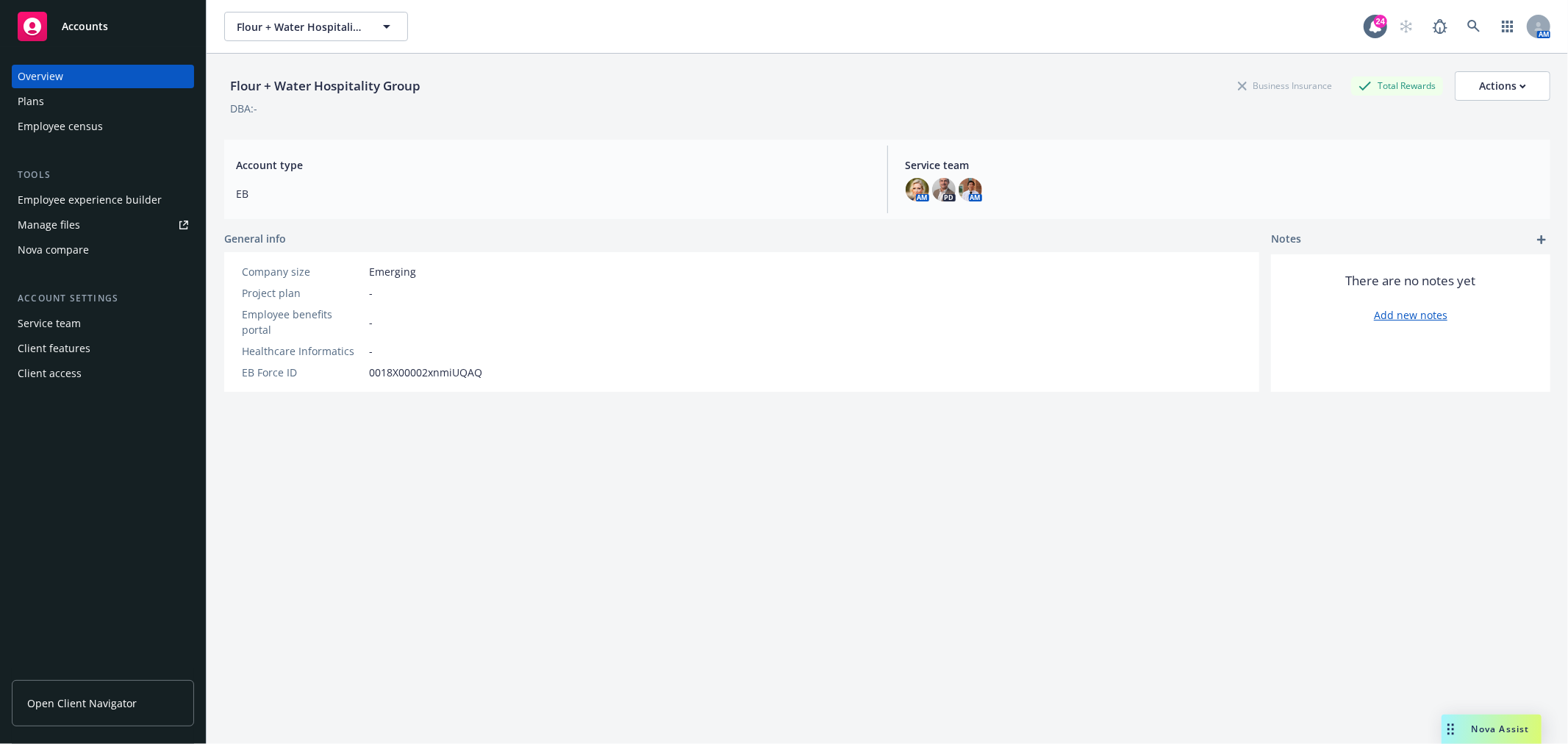
click at [90, 92] on div "Plans" at bounding box center [103, 101] width 171 height 24
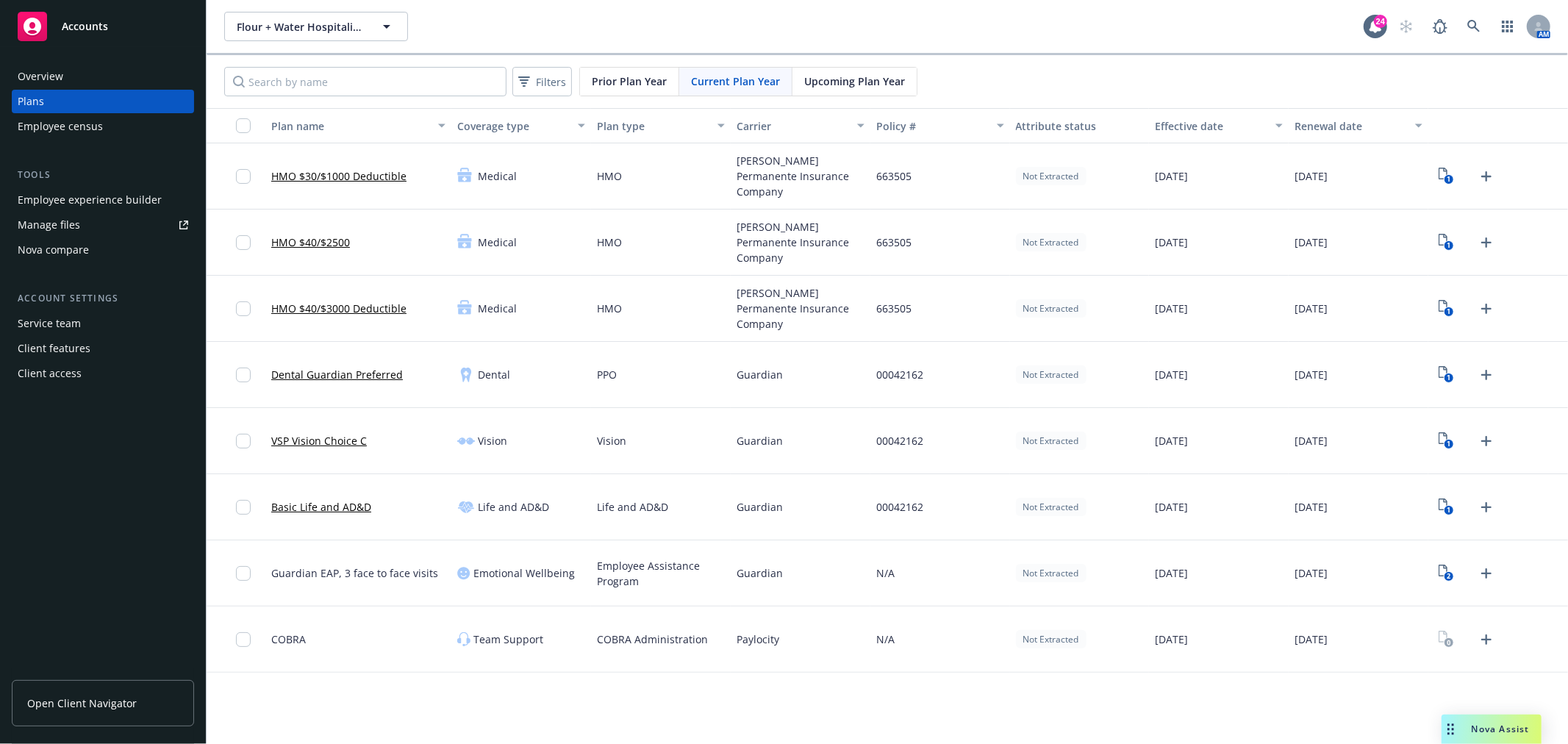
click at [133, 69] on div "Overview" at bounding box center [103, 77] width 171 height 24
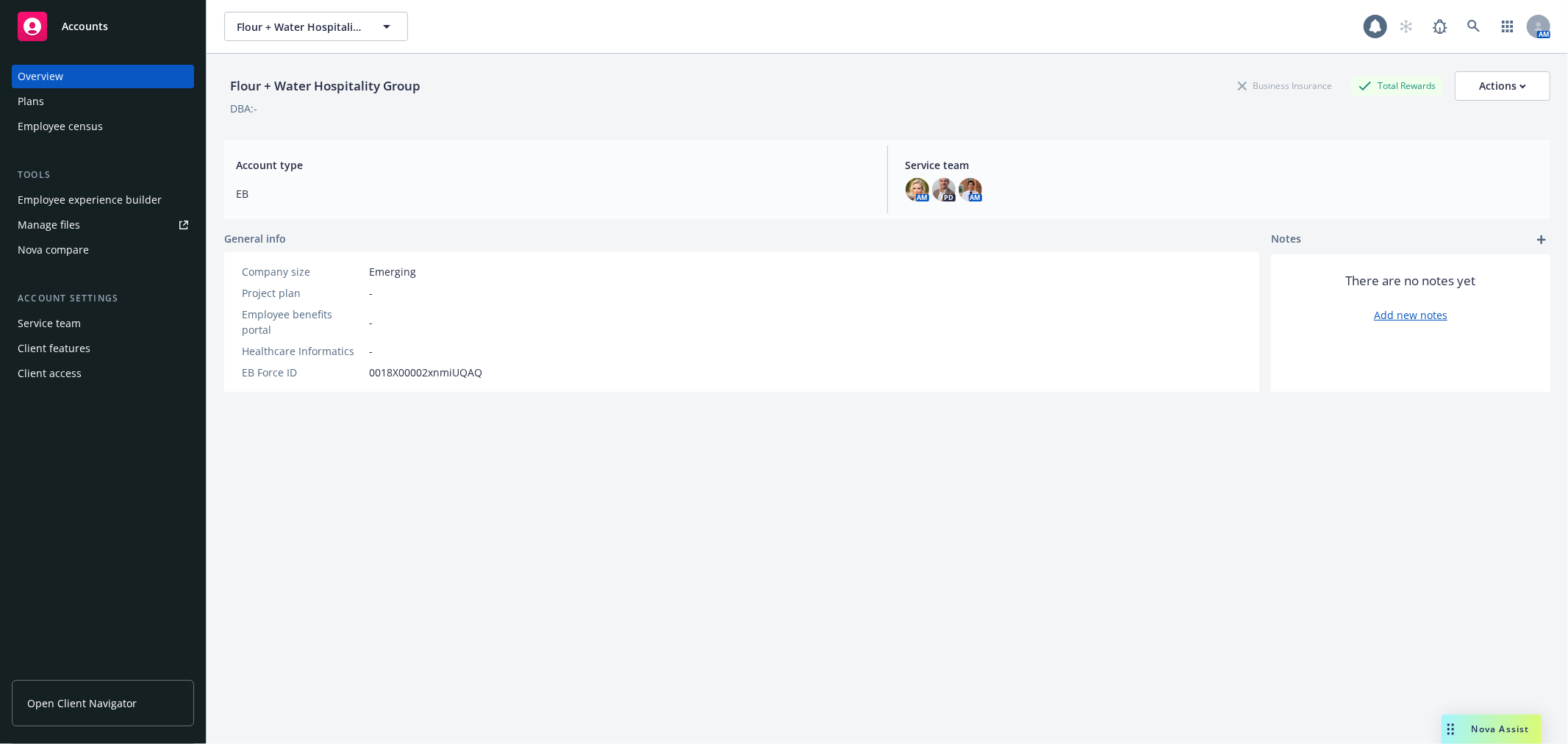
click at [112, 193] on div "Employee experience builder" at bounding box center [90, 200] width 144 height 24
click at [112, 202] on div "Employee experience builder" at bounding box center [90, 200] width 144 height 24
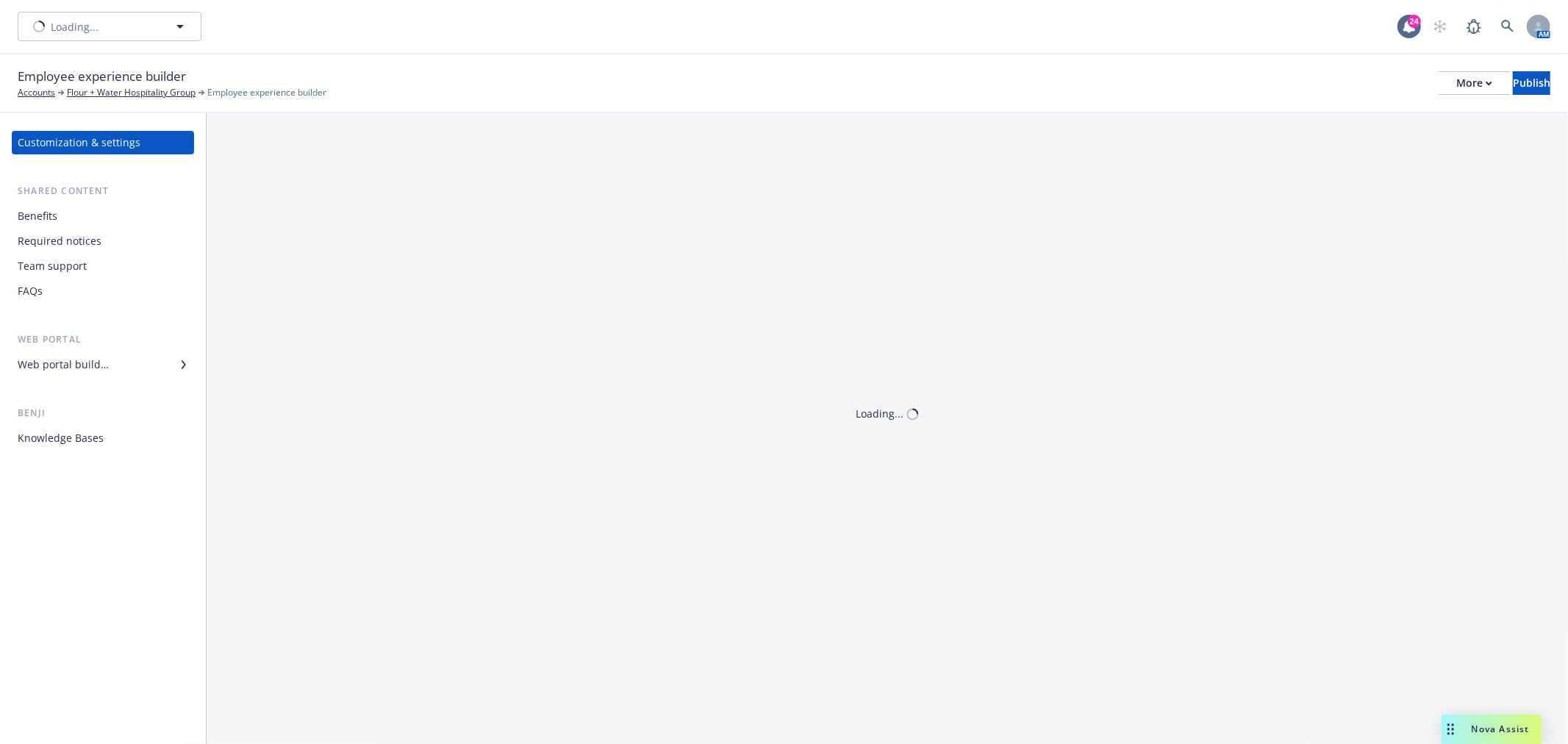
click at [66, 268] on div "Team support" at bounding box center [52, 266] width 69 height 24
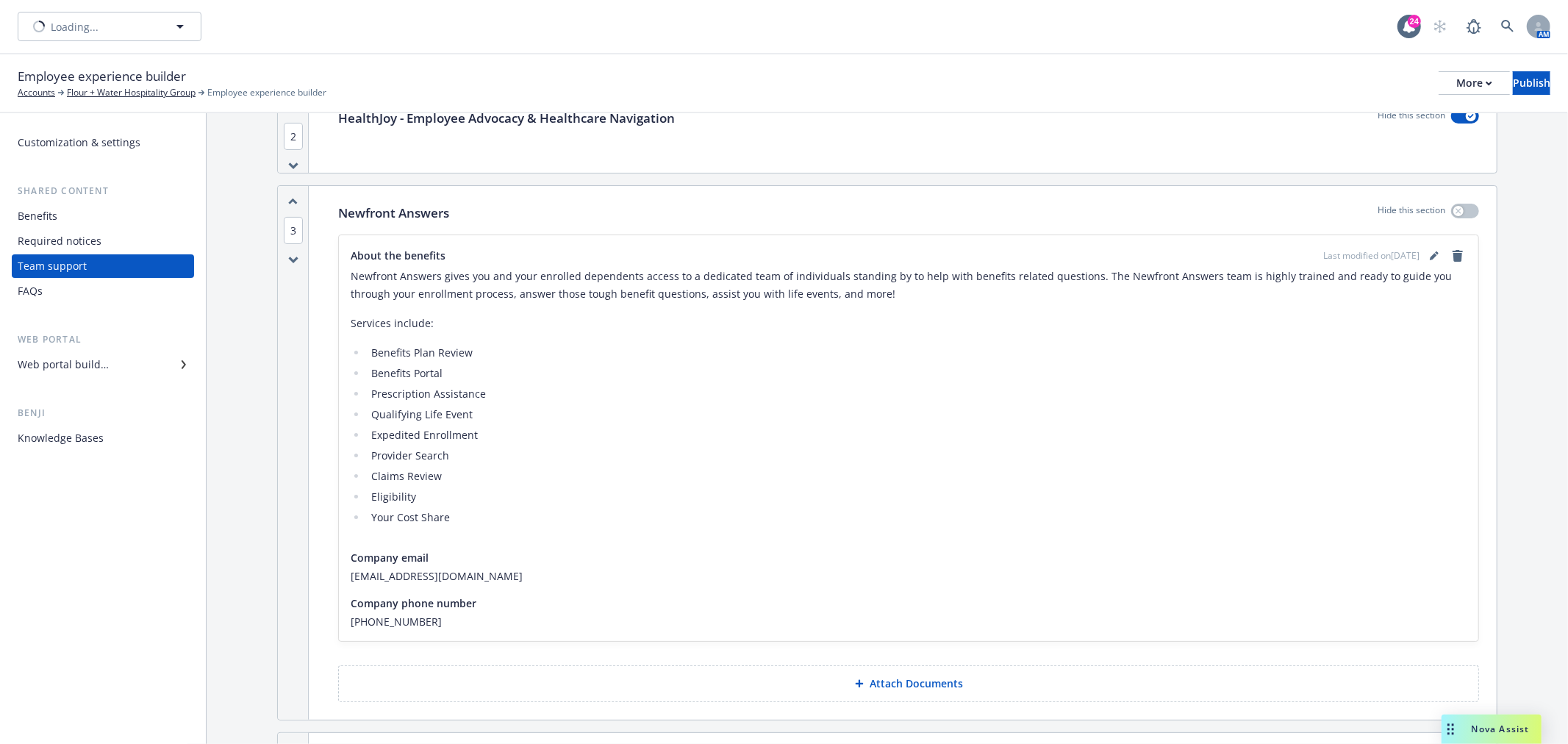
scroll to position [163, 0]
click at [1425, 248] on link "editPencil" at bounding box center [1434, 257] width 18 height 18
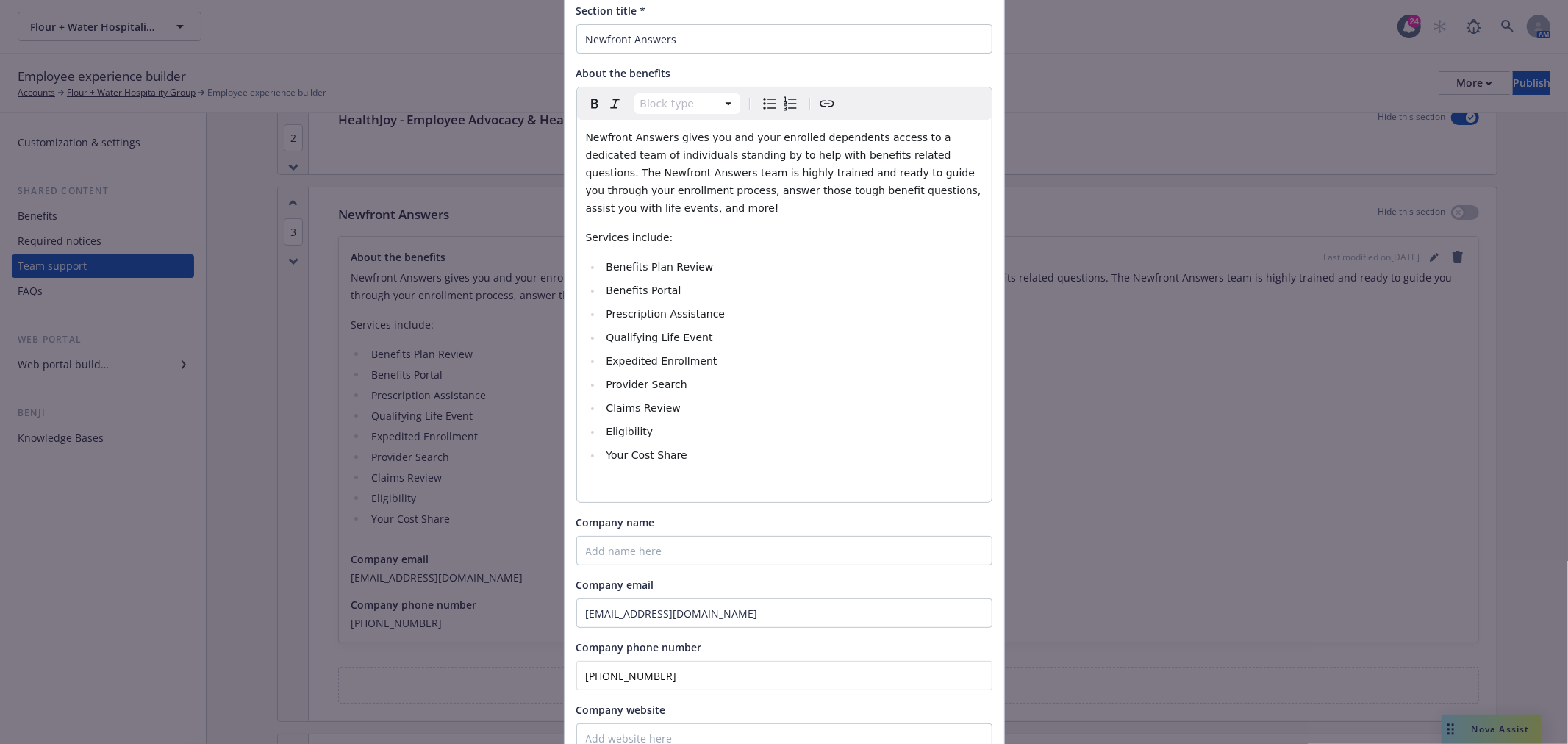
scroll to position [228, 0]
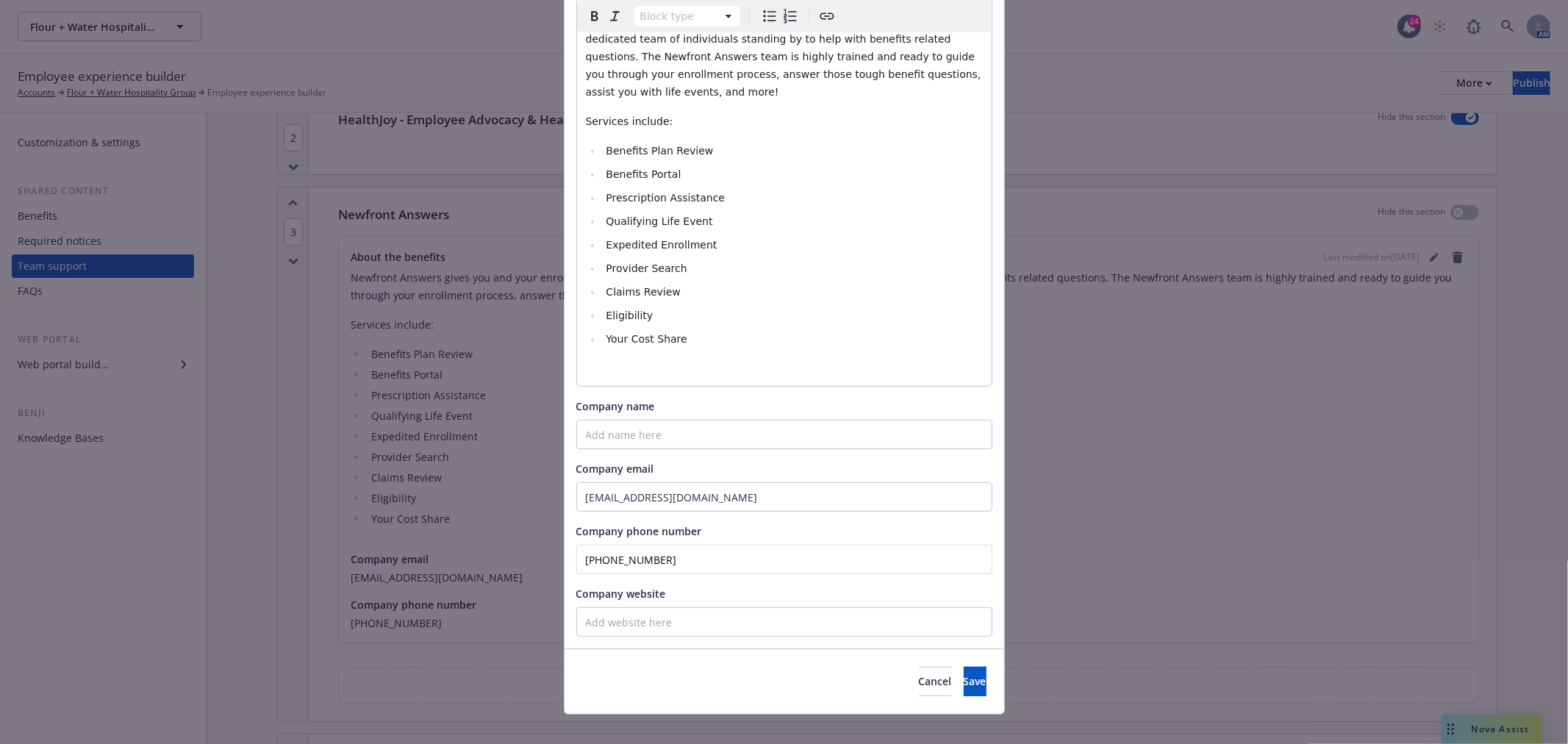
drag, startPoint x: 808, startPoint y: 542, endPoint x: 307, endPoint y: 526, distance: 501.3
click at [307, 526] on div "Edit custom section Section title * Newfront Answers About the benefits Block t…" at bounding box center [784, 372] width 1568 height 744
type input "(866) 511-9006"
click at [965, 666] on button "Save" at bounding box center [975, 681] width 23 height 30
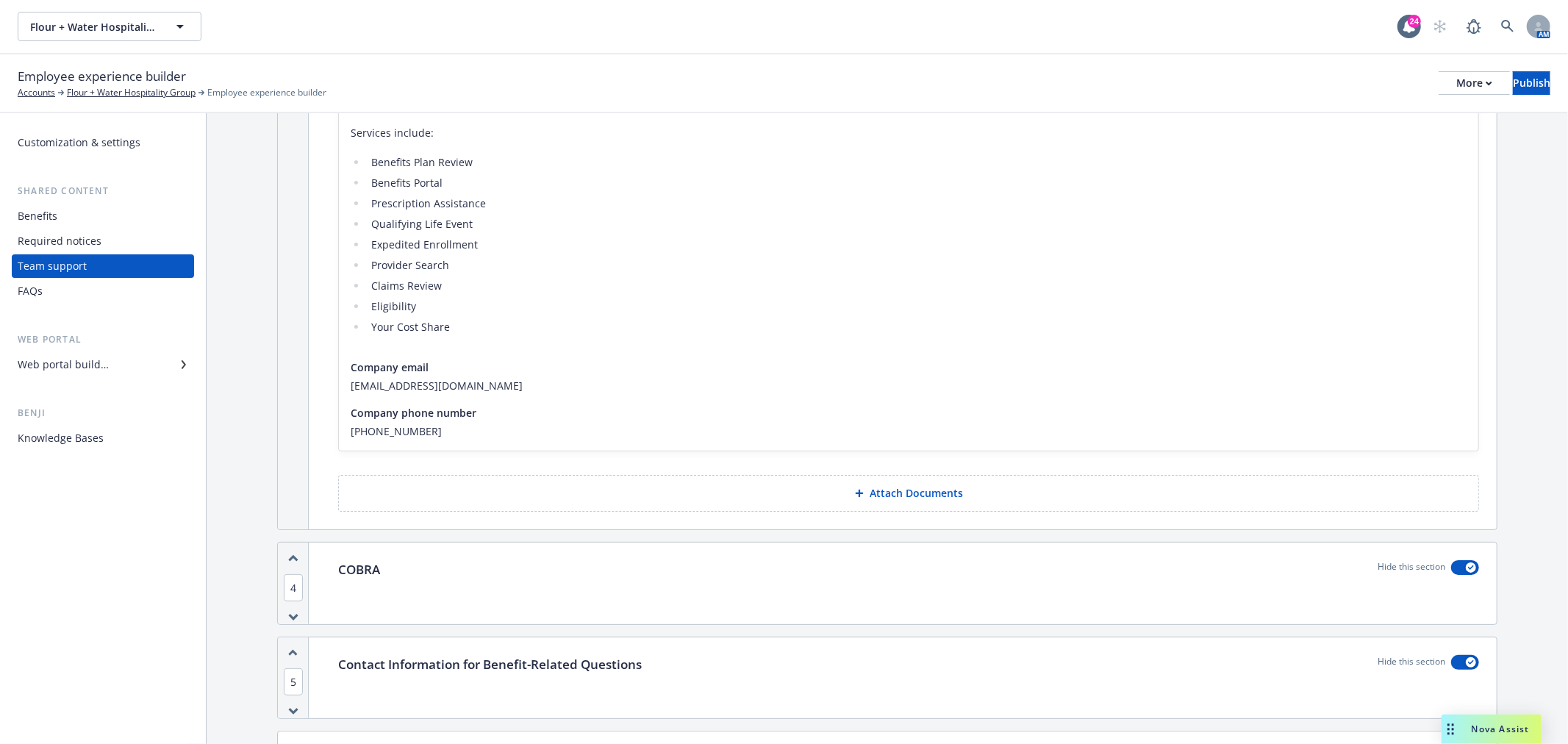
scroll to position [20, 0]
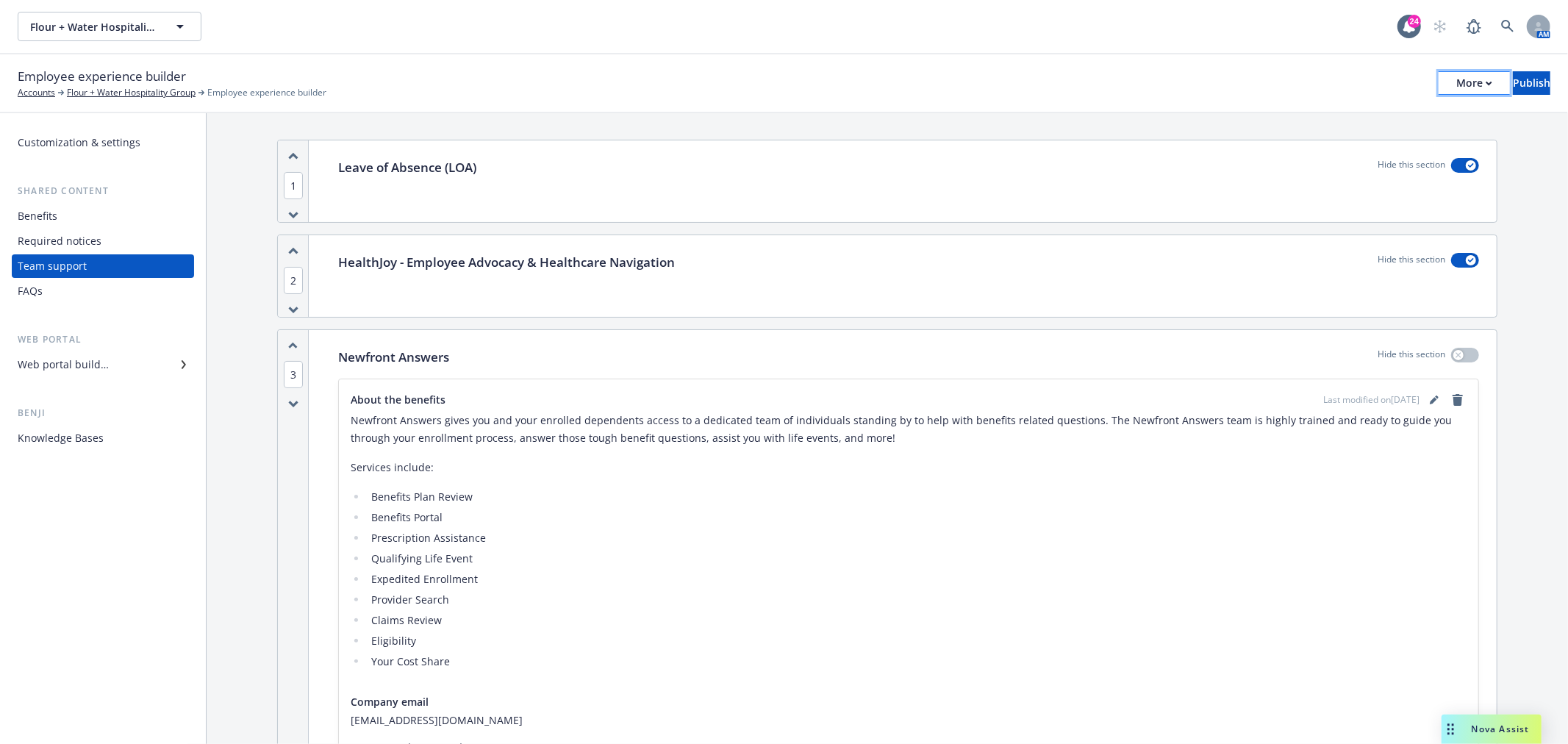
click at [1456, 84] on div "More" at bounding box center [1474, 83] width 36 height 22
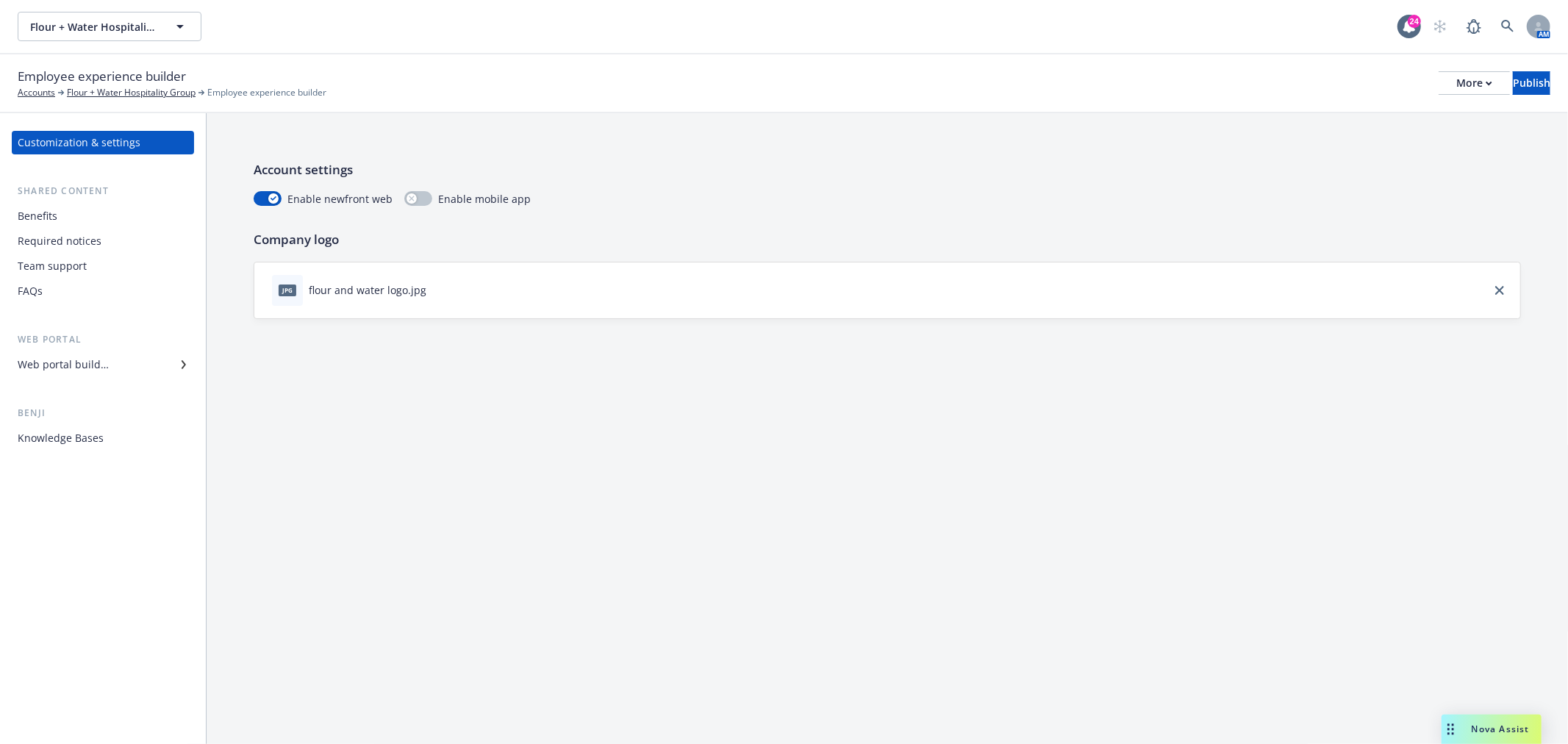
click at [79, 218] on div "Benefits" at bounding box center [103, 216] width 171 height 24
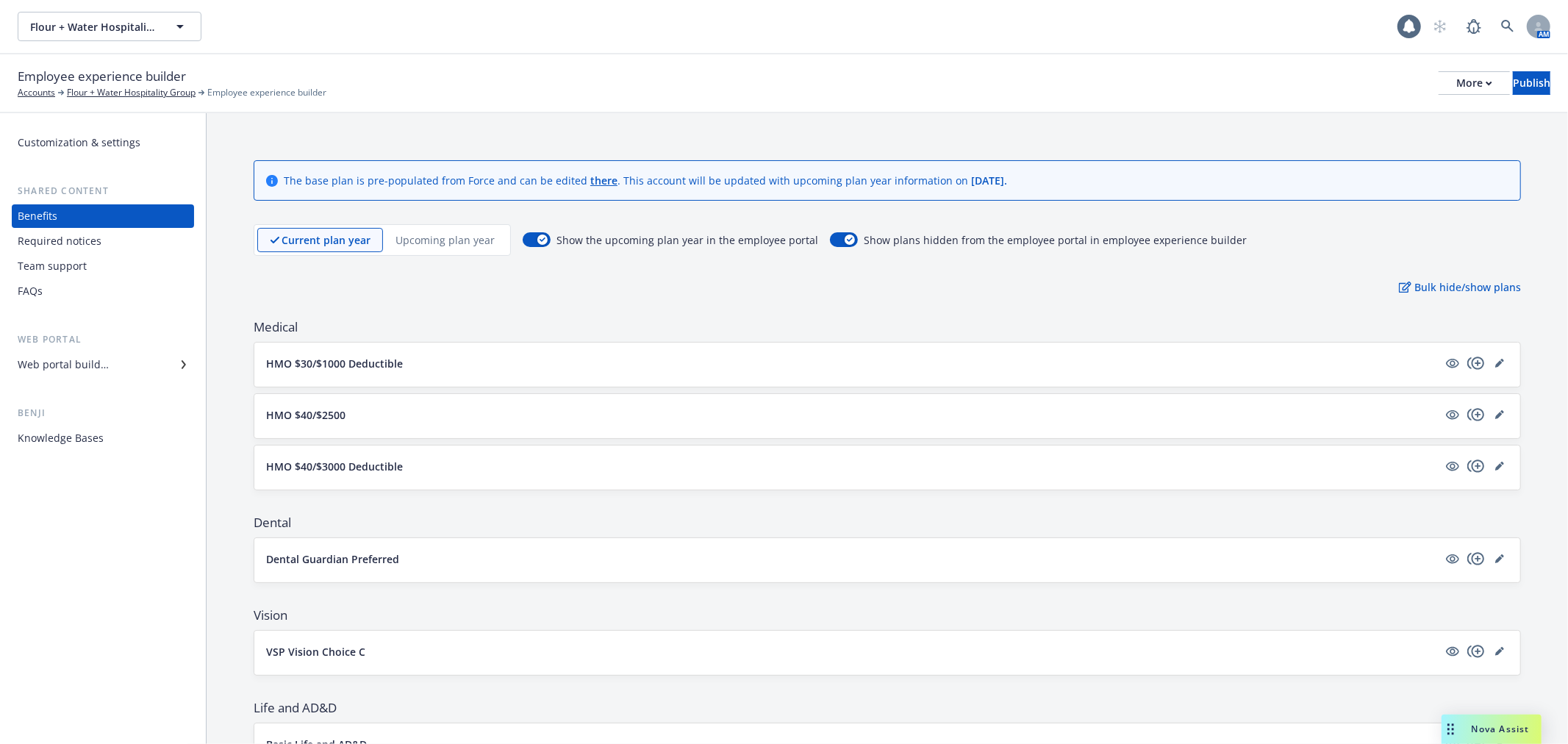
click at [464, 246] on p "Upcoming plan year" at bounding box center [444, 240] width 99 height 15
click at [463, 361] on button "HMO $30/$1000 Deductible" at bounding box center [852, 363] width 1172 height 15
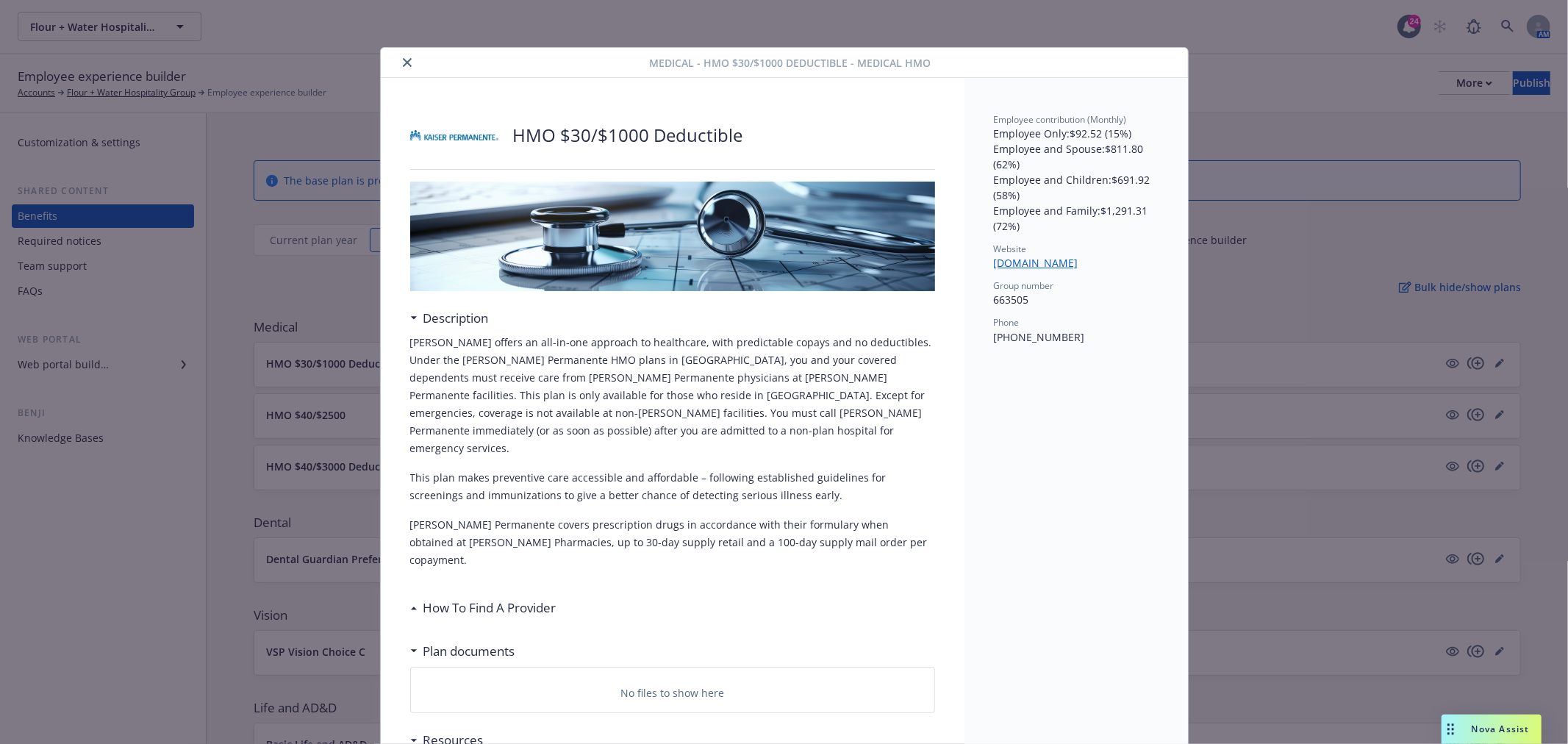
scroll to position [44, 0]
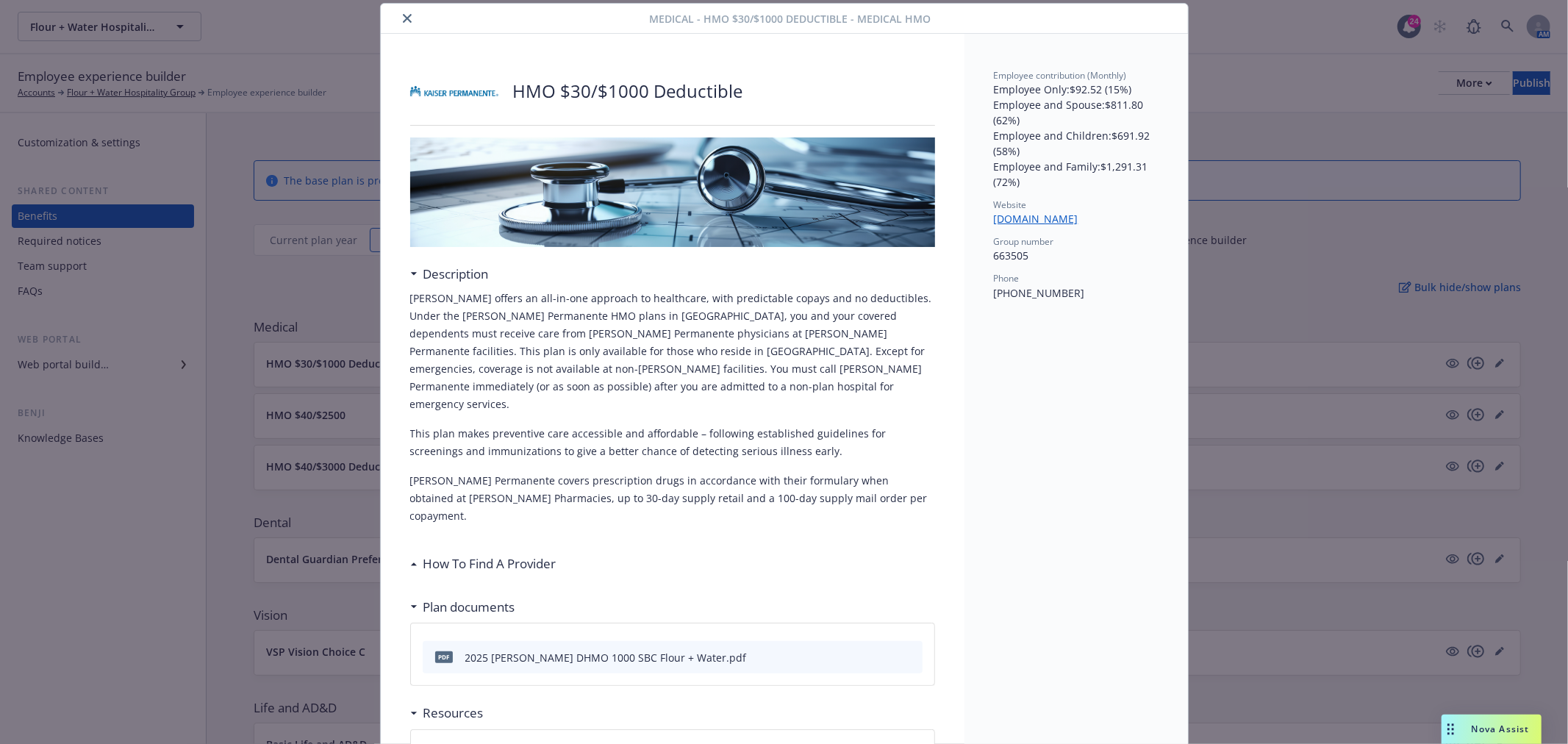
click at [403, 22] on icon "close" at bounding box center [407, 19] width 8 height 8
